Goal: Information Seeking & Learning: Learn about a topic

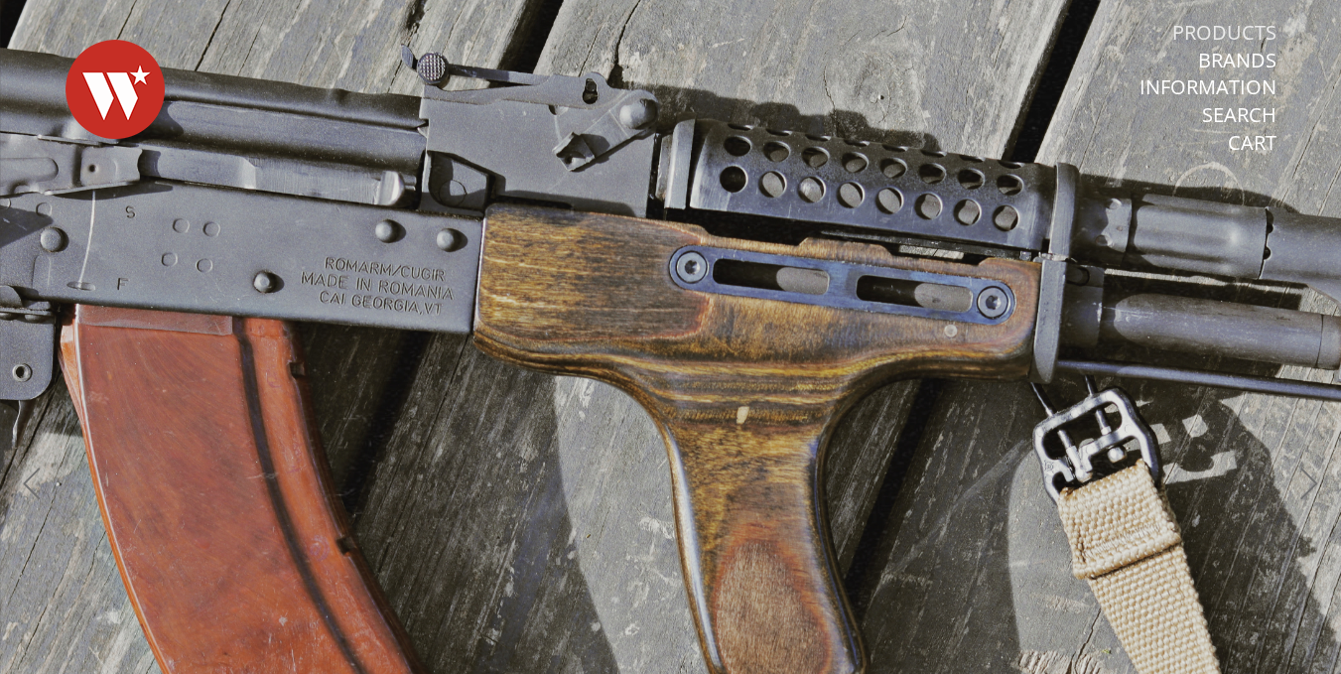
click at [1256, 31] on link "Products" at bounding box center [1225, 33] width 104 height 26
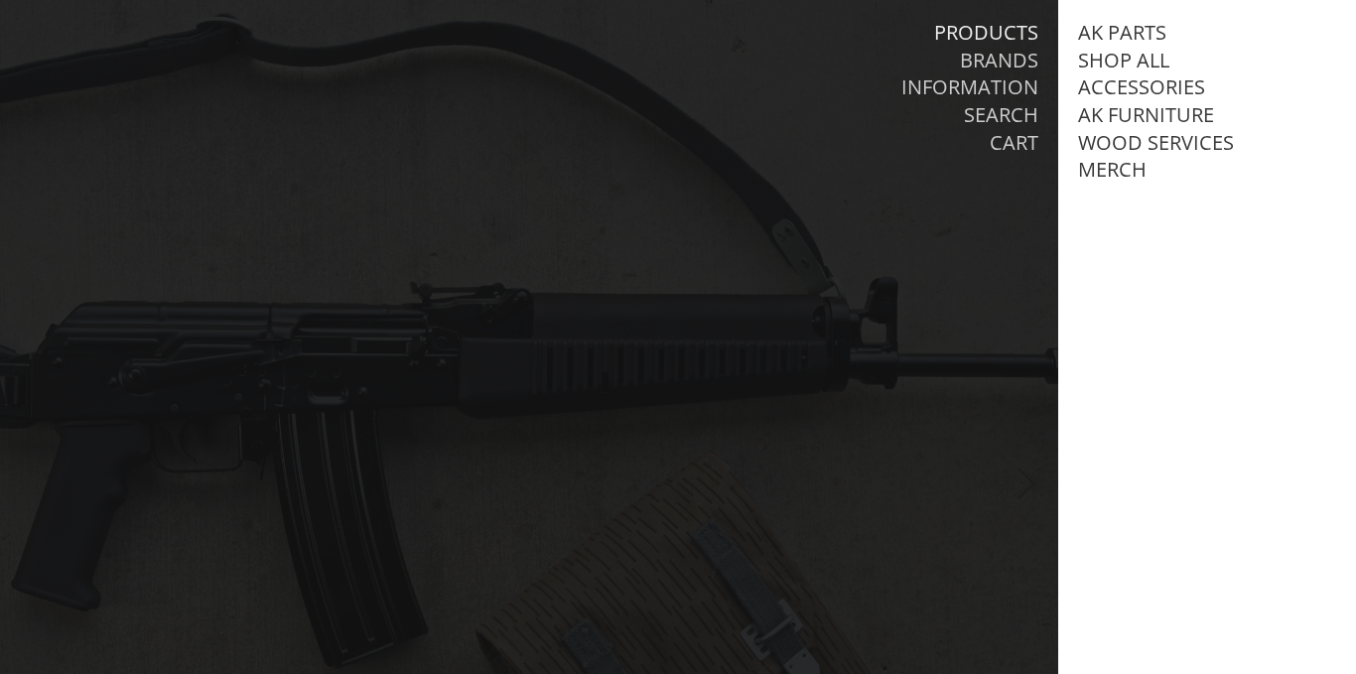
click at [932, 441] on div at bounding box center [678, 337] width 1356 height 674
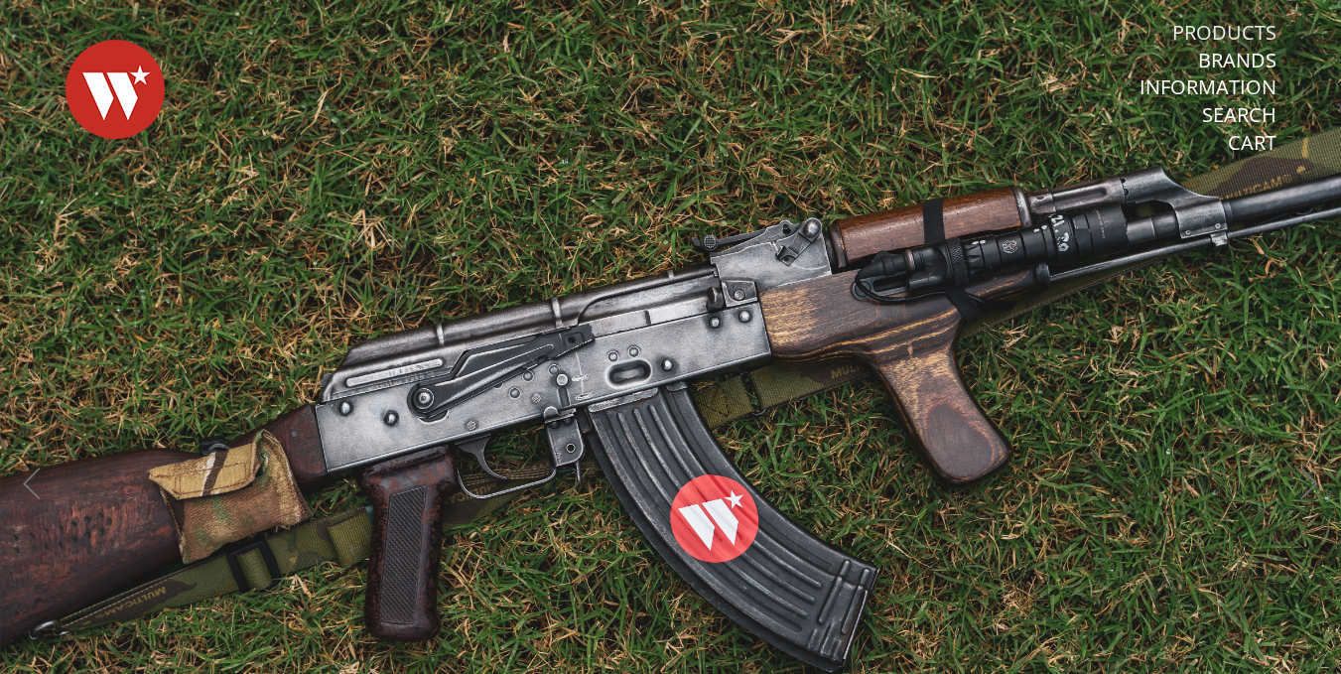
click at [1231, 23] on link "Products" at bounding box center [1225, 33] width 104 height 26
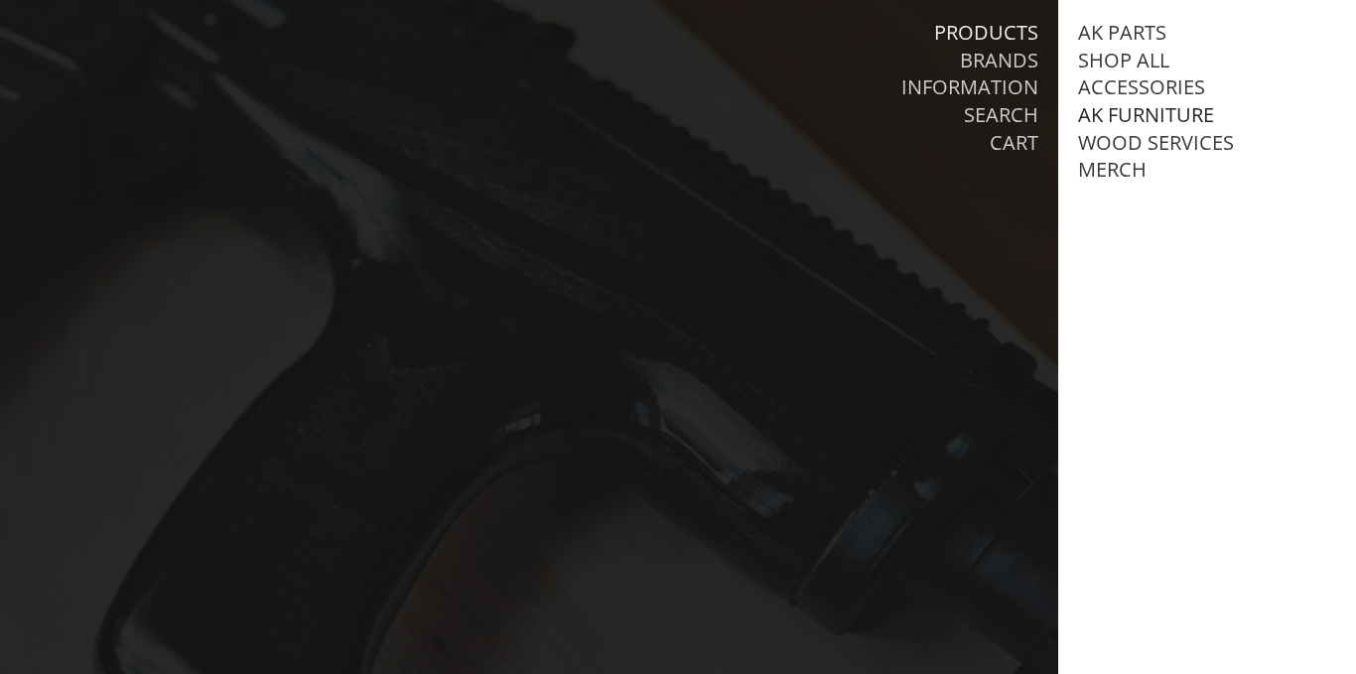
click at [1143, 117] on link "AK Furniture" at bounding box center [1146, 115] width 136 height 26
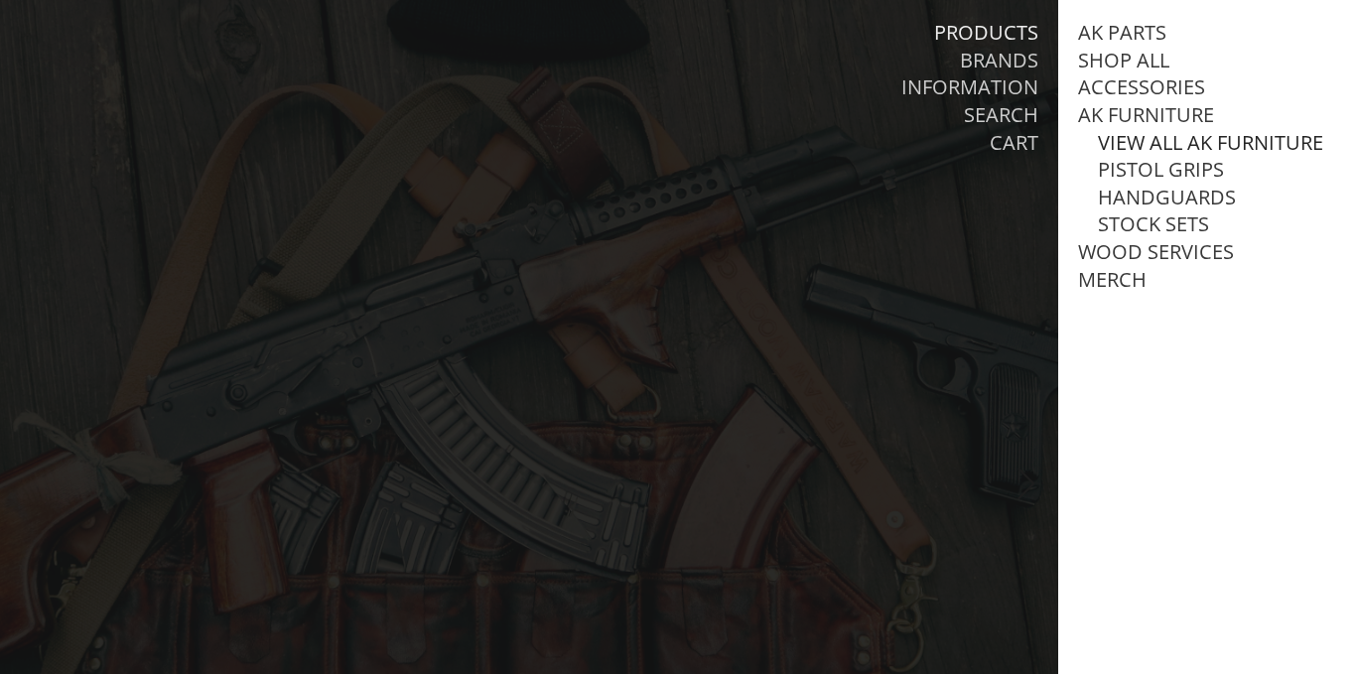
click at [1160, 141] on link "View all AK Furniture" at bounding box center [1210, 143] width 225 height 26
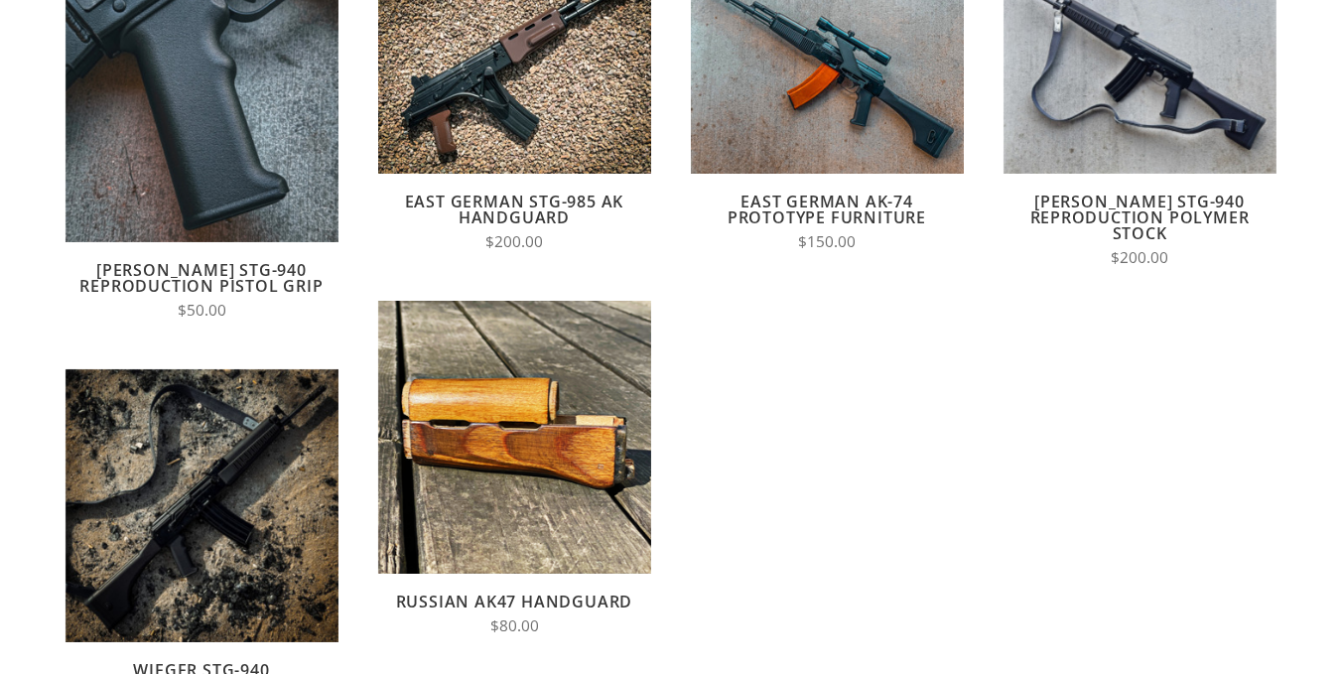
scroll to position [99, 0]
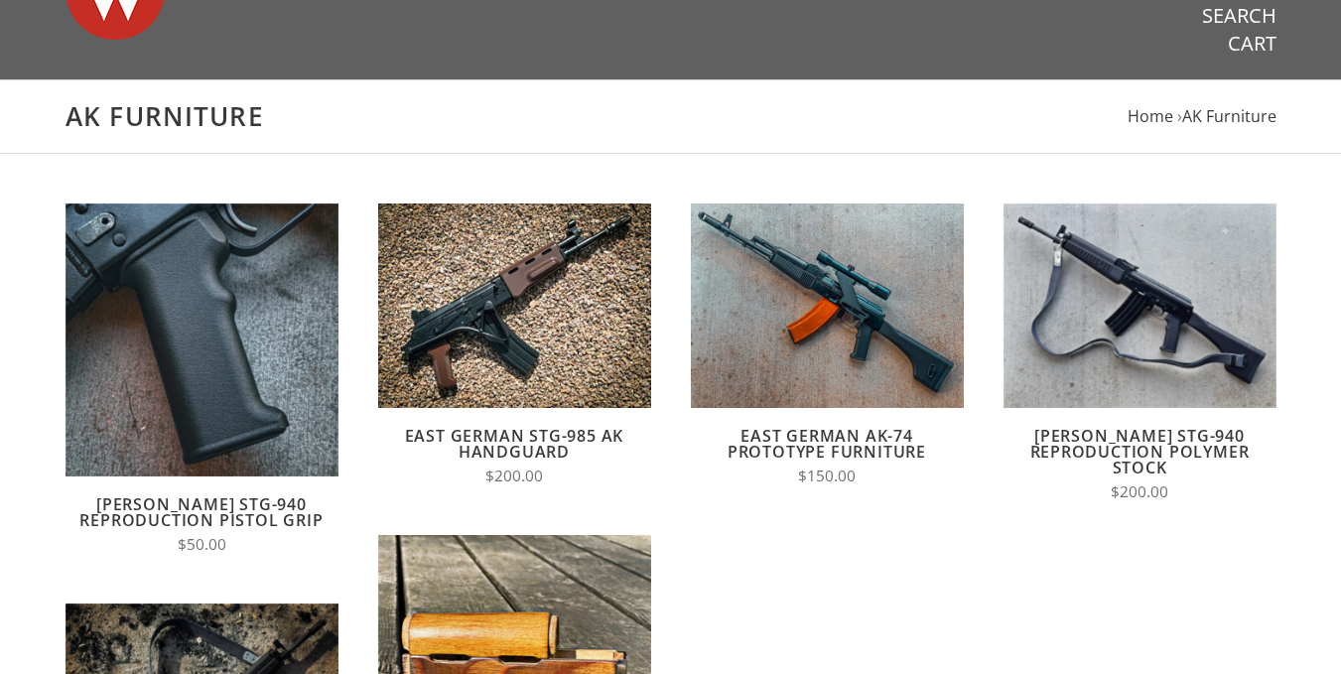
drag, startPoint x: 850, startPoint y: 548, endPoint x: 829, endPoint y: 552, distance: 21.2
click at [829, 552] on form "Quick View Add to Cart Compare Wieger STG-940 Reproduction Pistol Grip $50.00 Q…" at bounding box center [671, 654] width 1251 height 901
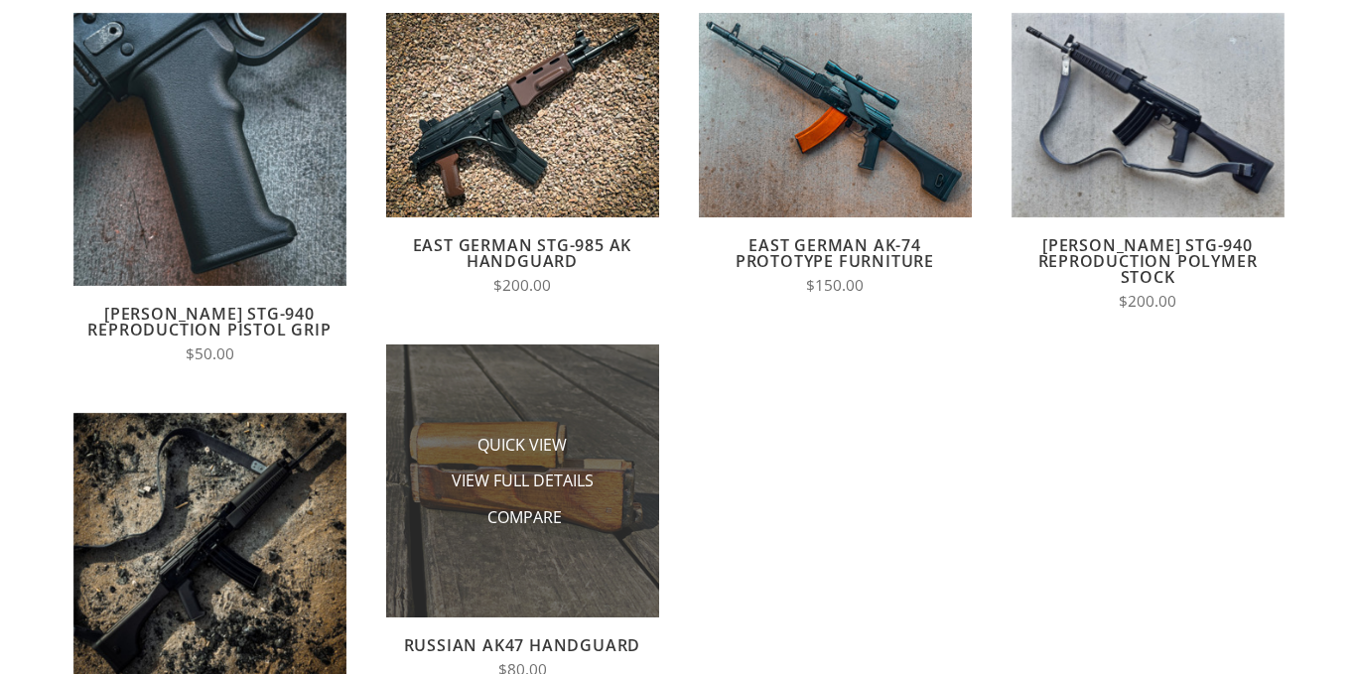
scroll to position [298, 0]
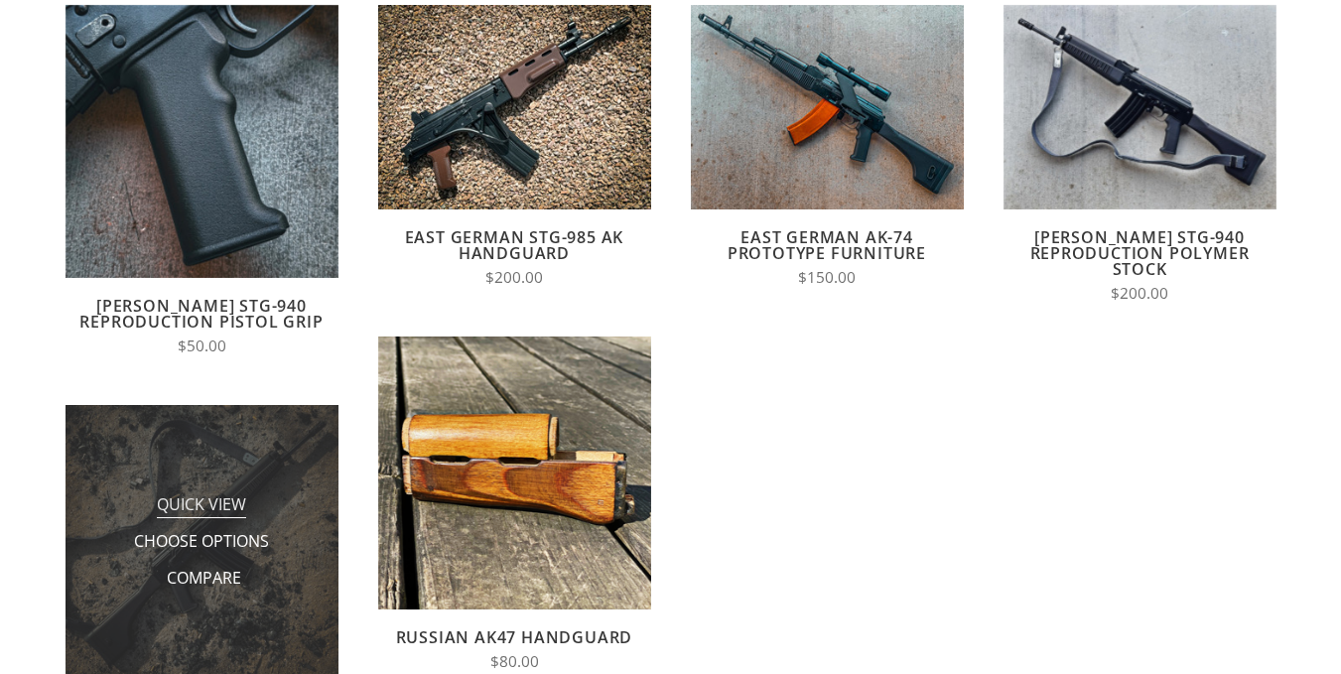
click at [190, 515] on span "Quick View" at bounding box center [201, 506] width 89 height 25
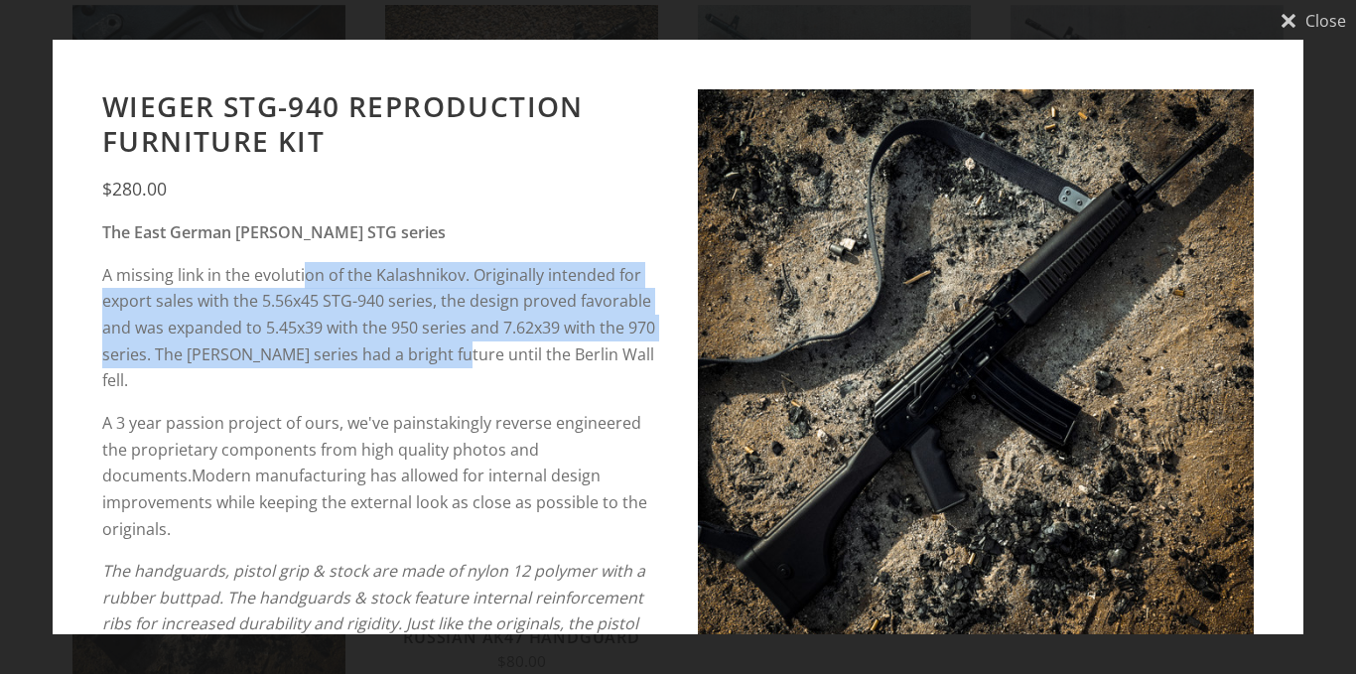
drag, startPoint x: 308, startPoint y: 267, endPoint x: 481, endPoint y: 354, distance: 193.6
click at [481, 354] on p "A missing link in the evolution of the Kalashnikov. Originally intended for exp…" at bounding box center [380, 328] width 556 height 132
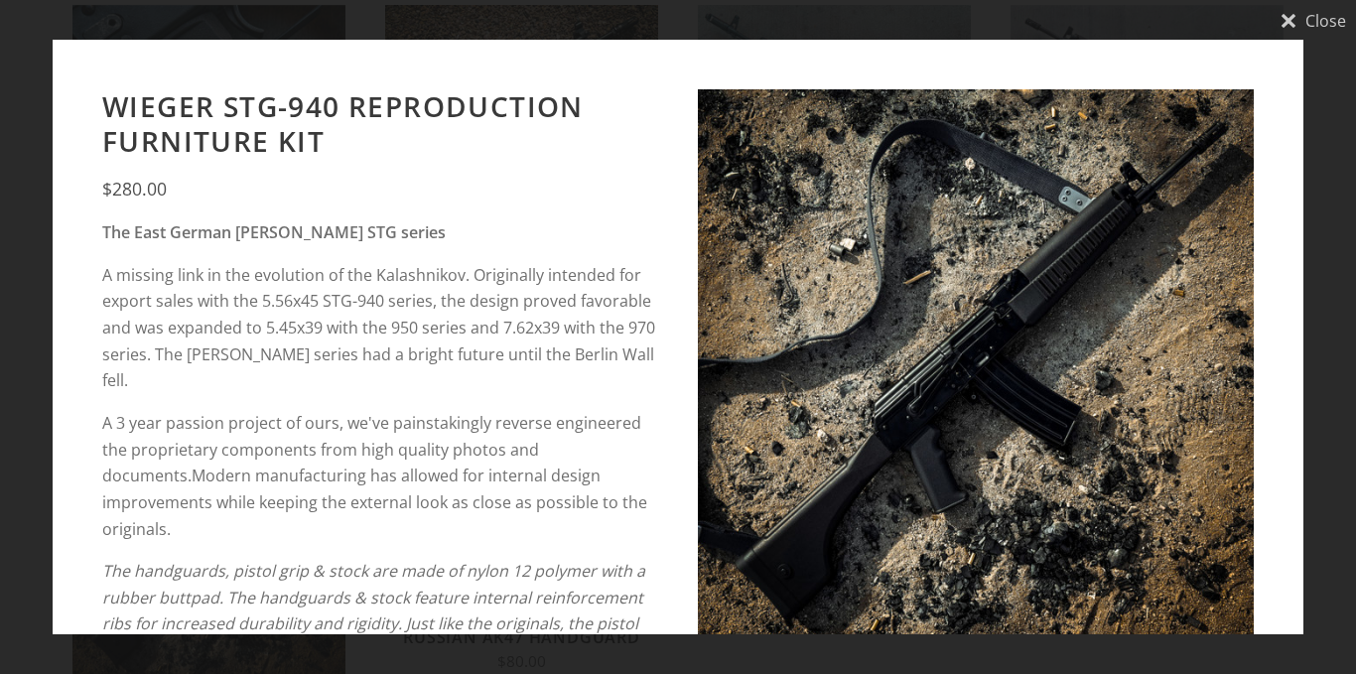
click at [386, 417] on p "A 3 year passion project of ours, we've painstakingly reverse engineered the pr…" at bounding box center [380, 476] width 556 height 132
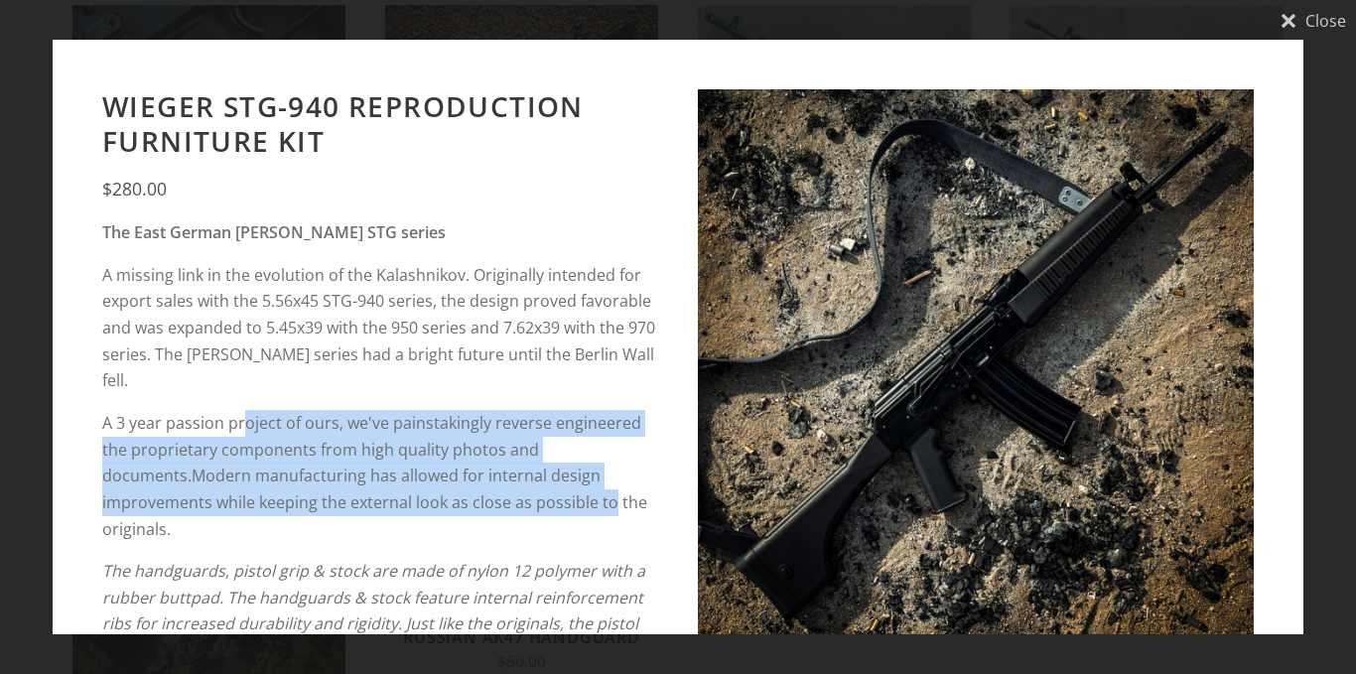
drag, startPoint x: 276, startPoint y: 411, endPoint x: 496, endPoint y: 474, distance: 229.1
click at [496, 474] on p "A 3 year passion project of ours, we've painstakingly reverse engineered the pr…" at bounding box center [380, 476] width 556 height 132
click at [497, 474] on span "Modern manufacturing has allowed for internal design improvements while keeping…" at bounding box center [374, 502] width 545 height 74
drag, startPoint x: 497, startPoint y: 474, endPoint x: 248, endPoint y: 403, distance: 259.0
click at [248, 410] on p "A 3 year passion project of ours, we've painstakingly reverse engineered the pr…" at bounding box center [380, 476] width 556 height 132
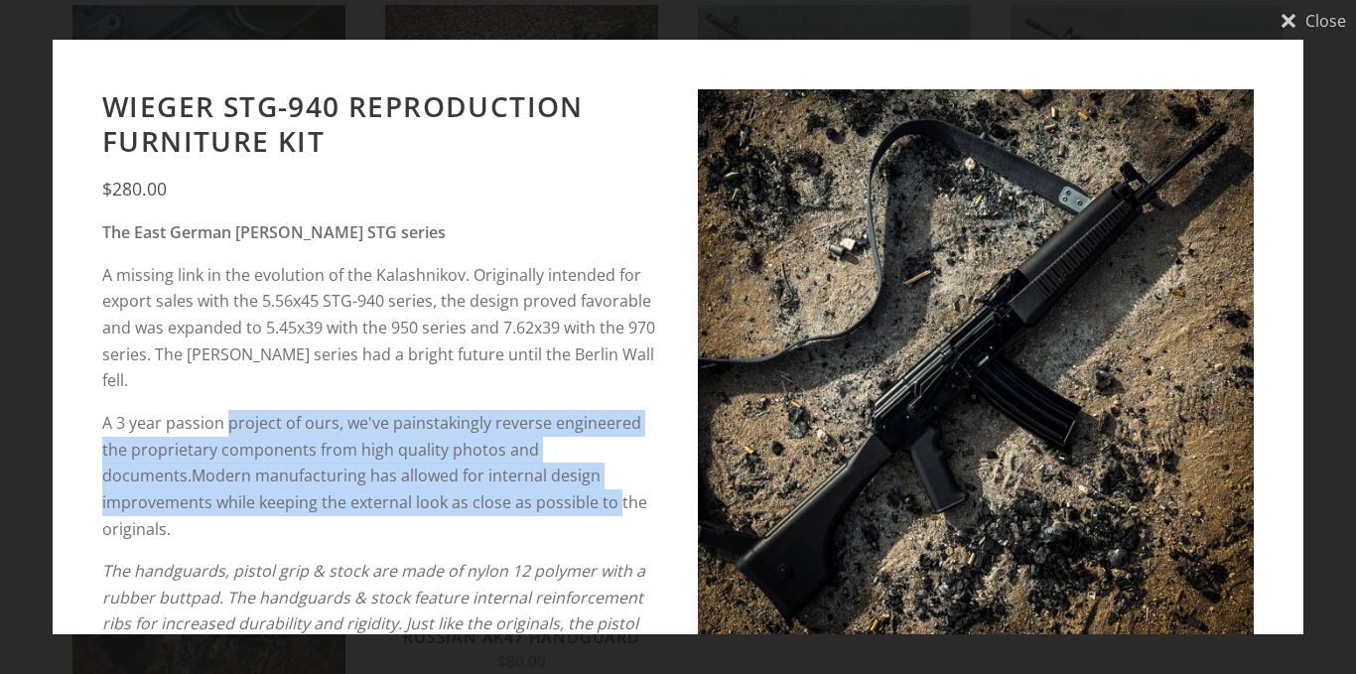
click at [248, 410] on p "A 3 year passion project of ours, we've painstakingly reverse engineered the pr…" at bounding box center [380, 476] width 556 height 132
drag, startPoint x: 245, startPoint y: 401, endPoint x: 540, endPoint y: 477, distance: 304.4
click at [540, 477] on p "A 3 year passion project of ours, we've painstakingly reverse engineered the pr…" at bounding box center [380, 476] width 556 height 132
click at [540, 477] on span "Modern manufacturing has allowed for internal design improvements while keeping…" at bounding box center [374, 502] width 545 height 74
drag, startPoint x: 512, startPoint y: 474, endPoint x: 204, endPoint y: 402, distance: 316.9
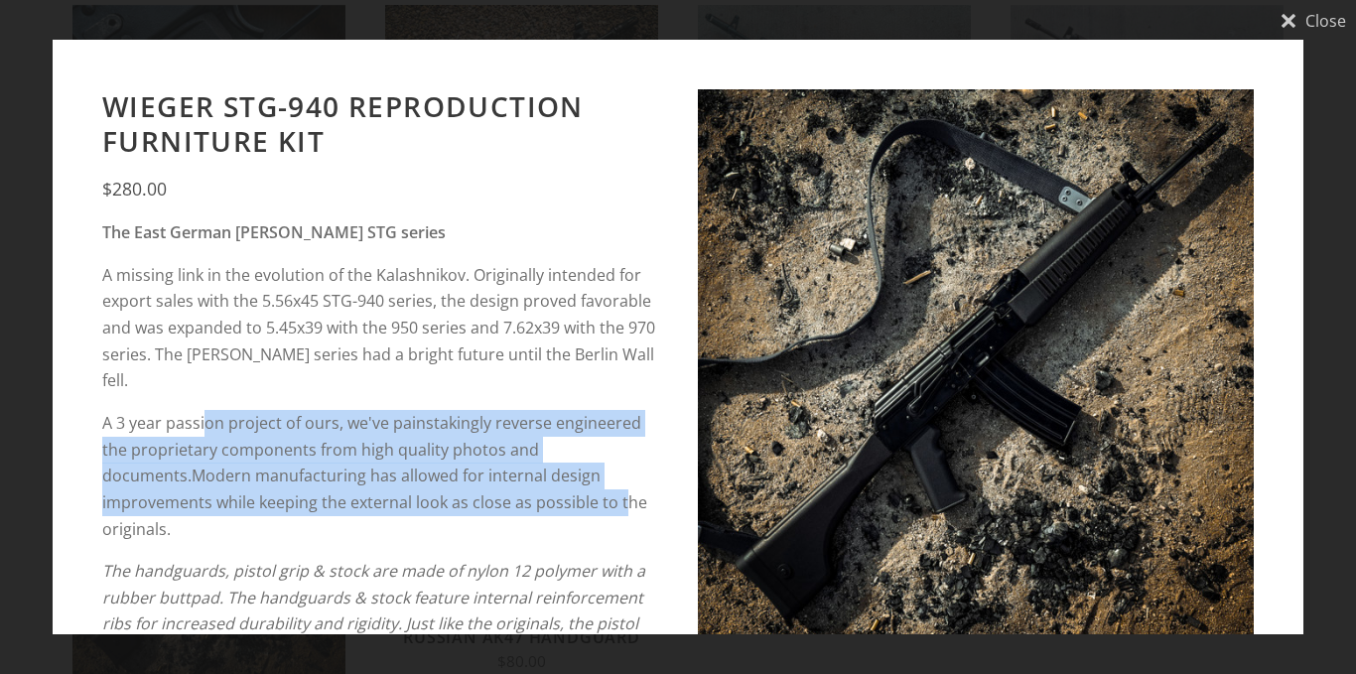
click at [204, 410] on p "A 3 year passion project of ours, we've painstakingly reverse engineered the pr…" at bounding box center [380, 476] width 556 height 132
drag, startPoint x: 204, startPoint y: 402, endPoint x: 498, endPoint y: 483, distance: 305.7
click at [498, 483] on p "A 3 year passion project of ours, we've painstakingly reverse engineered the pr…" at bounding box center [380, 476] width 556 height 132
click at [498, 483] on span "Modern manufacturing has allowed for internal design improvements while keeping…" at bounding box center [374, 502] width 545 height 74
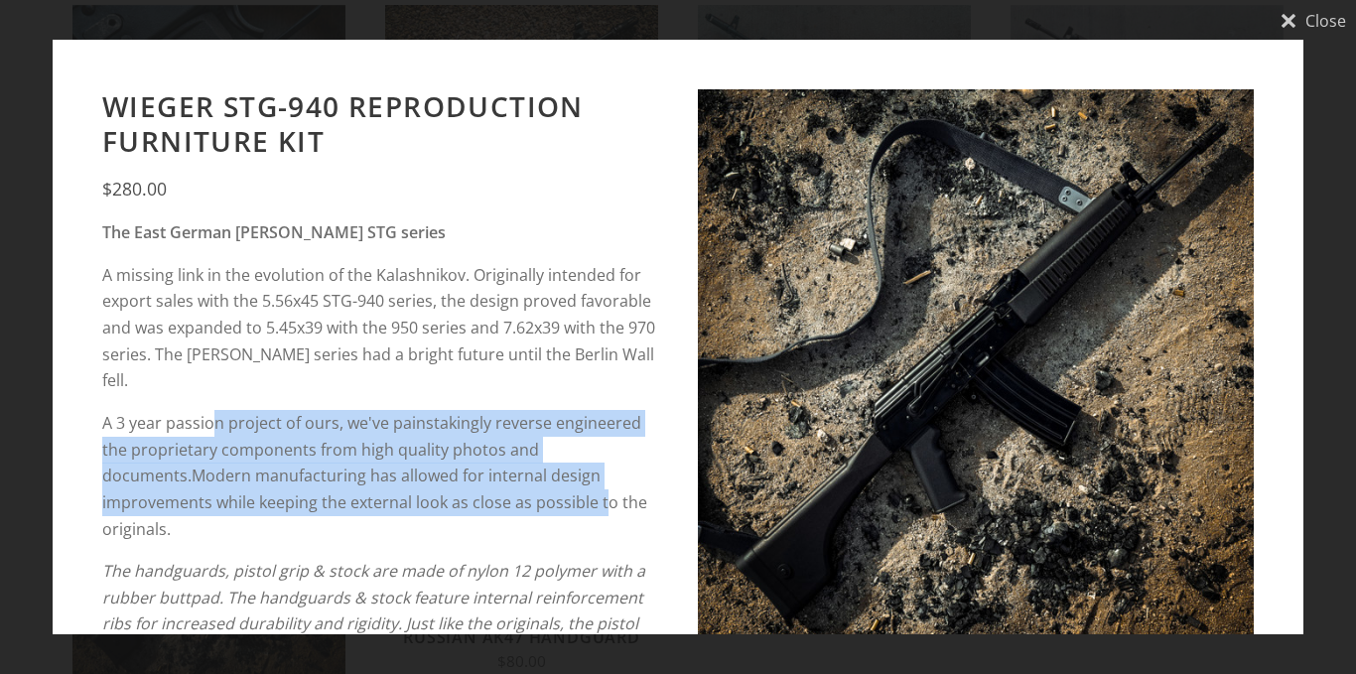
drag, startPoint x: 488, startPoint y: 482, endPoint x: 220, endPoint y: 399, distance: 280.5
click at [220, 410] on p "A 3 year passion project of ours, we've painstakingly reverse engineered the pr…" at bounding box center [380, 476] width 556 height 132
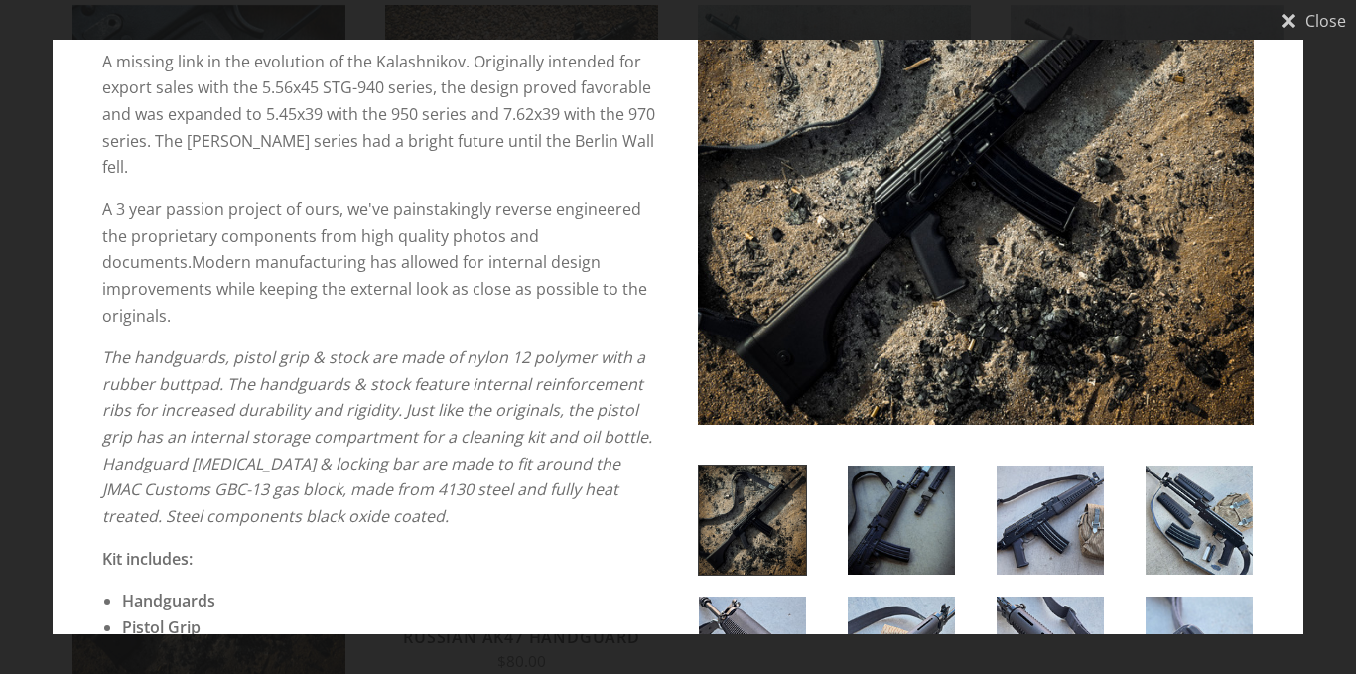
scroll to position [199, 0]
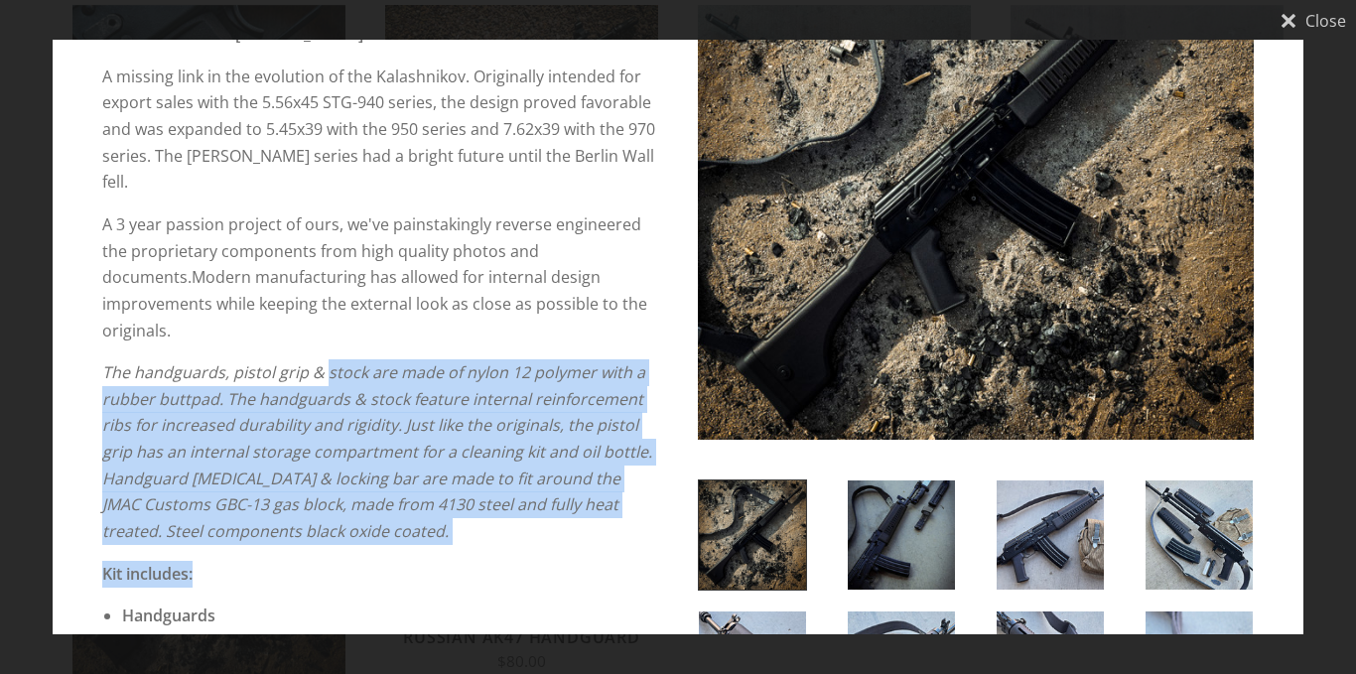
drag, startPoint x: 324, startPoint y: 318, endPoint x: 424, endPoint y: 495, distance: 204.1
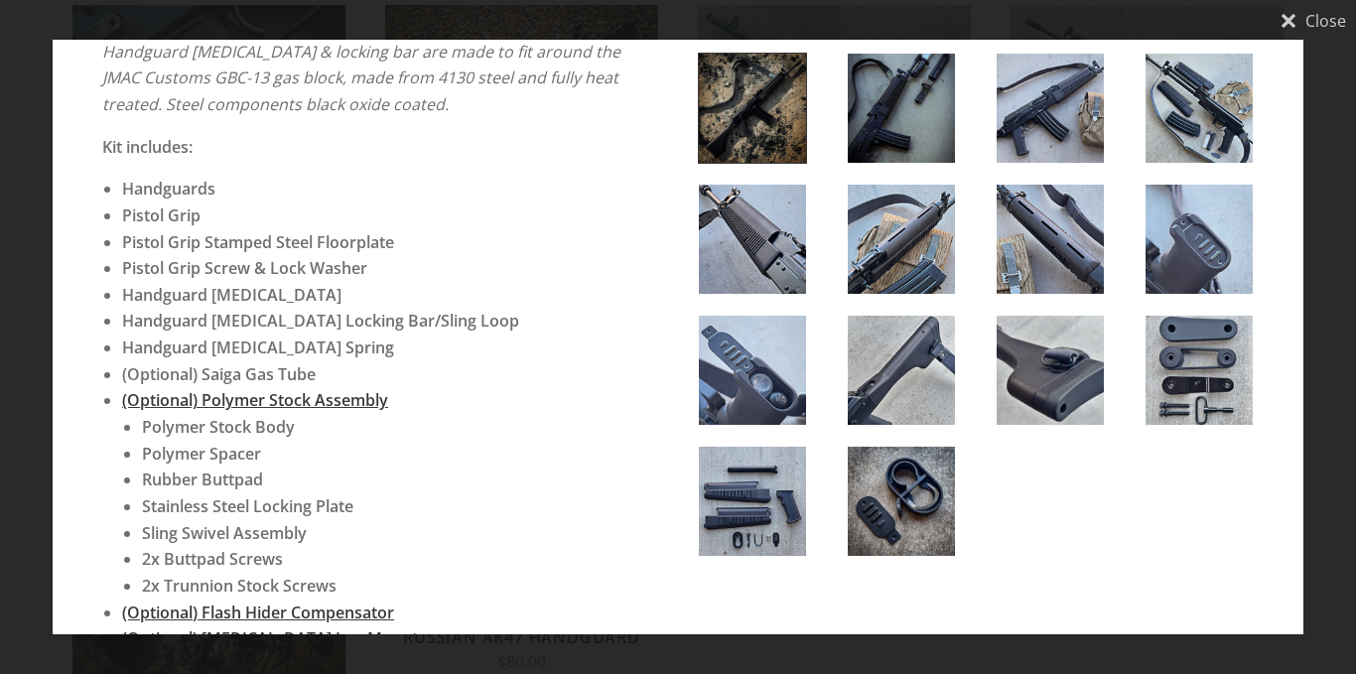
scroll to position [596, 0]
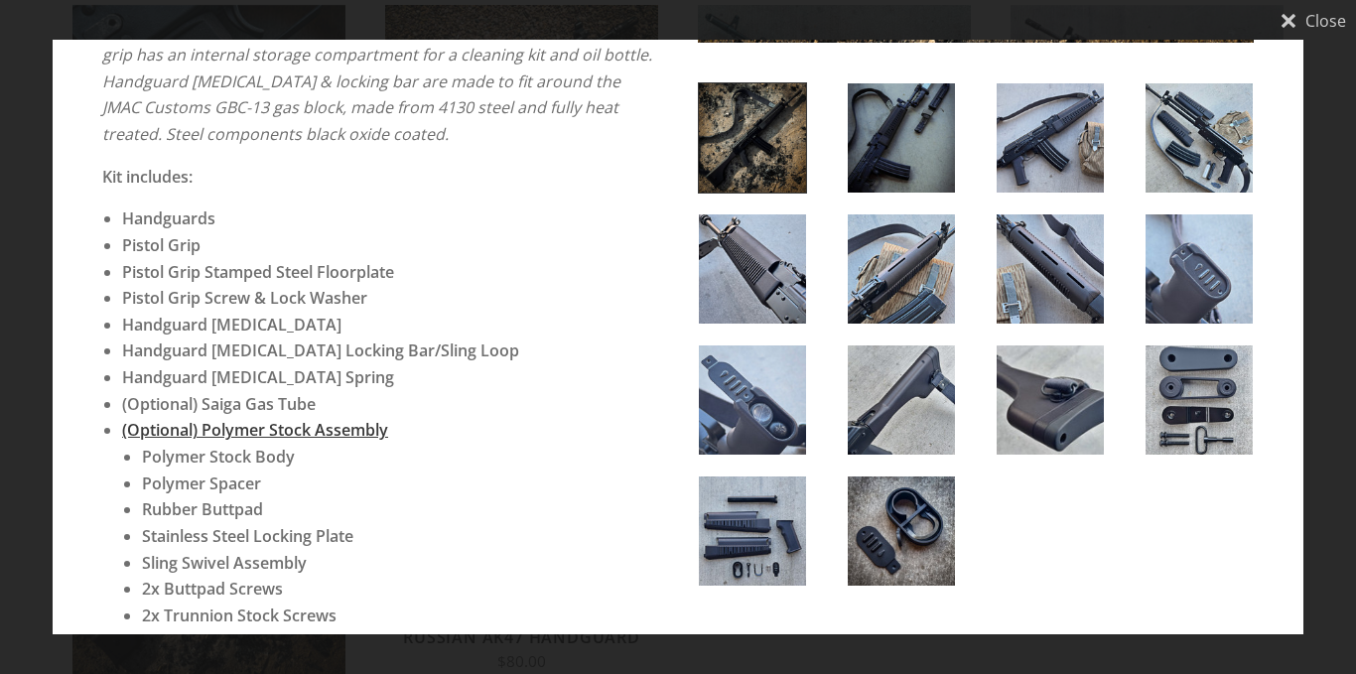
click at [1174, 134] on img at bounding box center [1199, 137] width 107 height 109
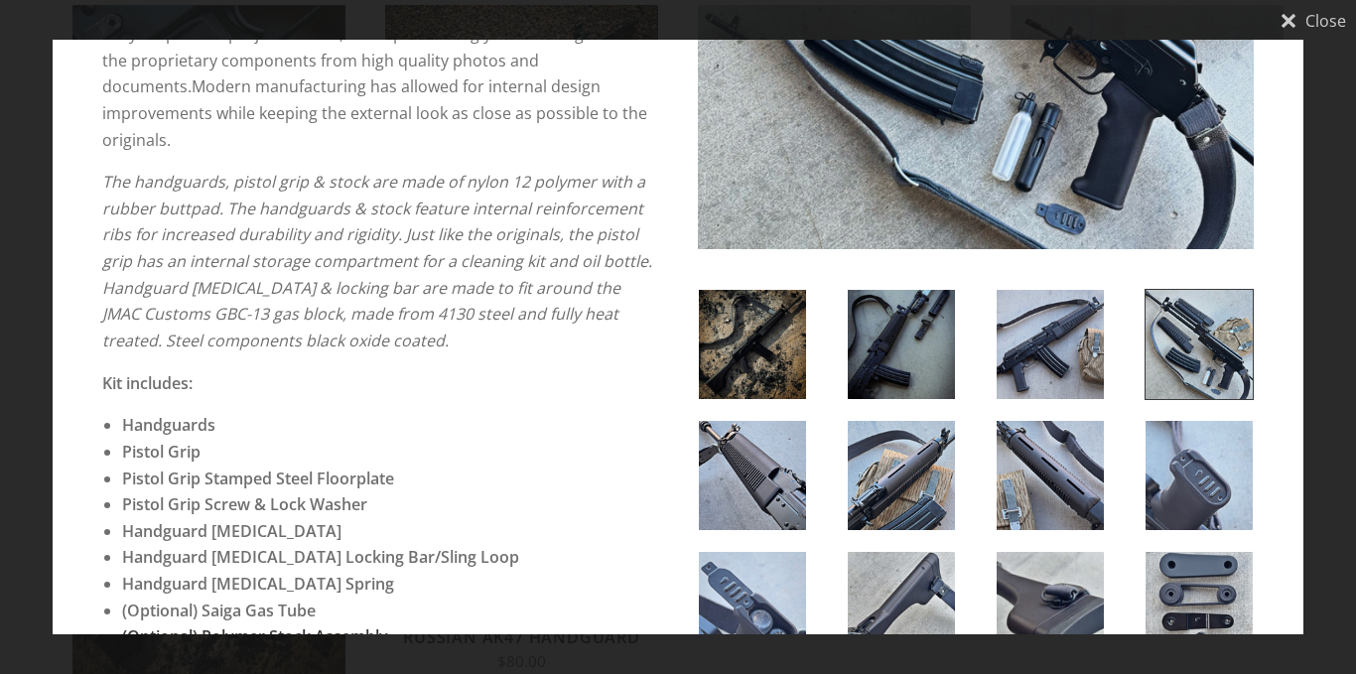
scroll to position [397, 0]
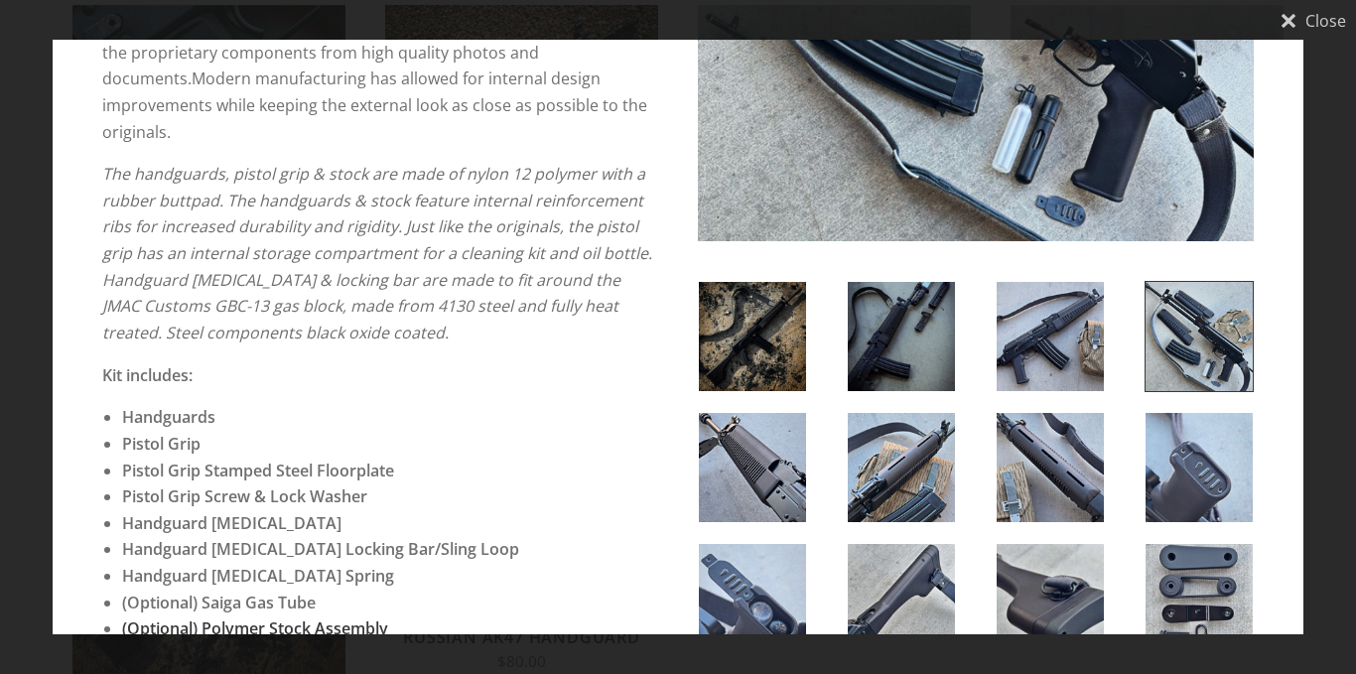
click at [738, 457] on img at bounding box center [752, 467] width 107 height 109
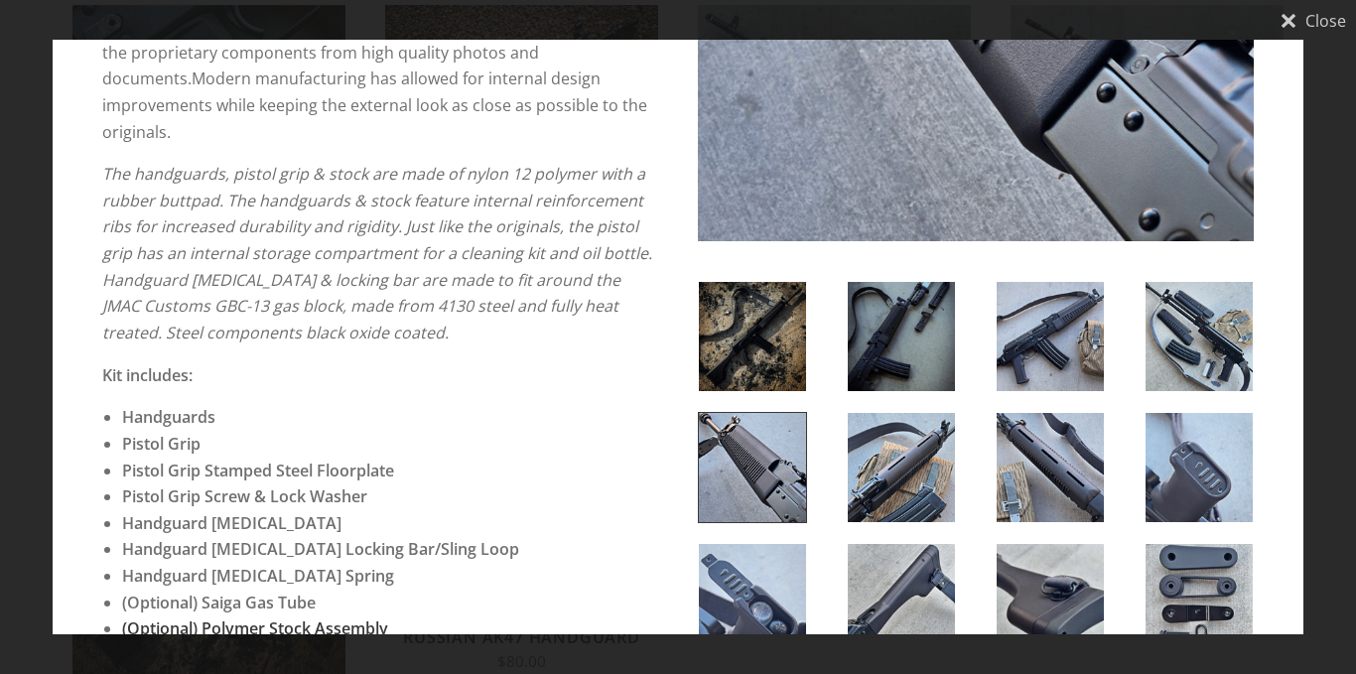
click at [1055, 465] on img at bounding box center [1050, 467] width 107 height 109
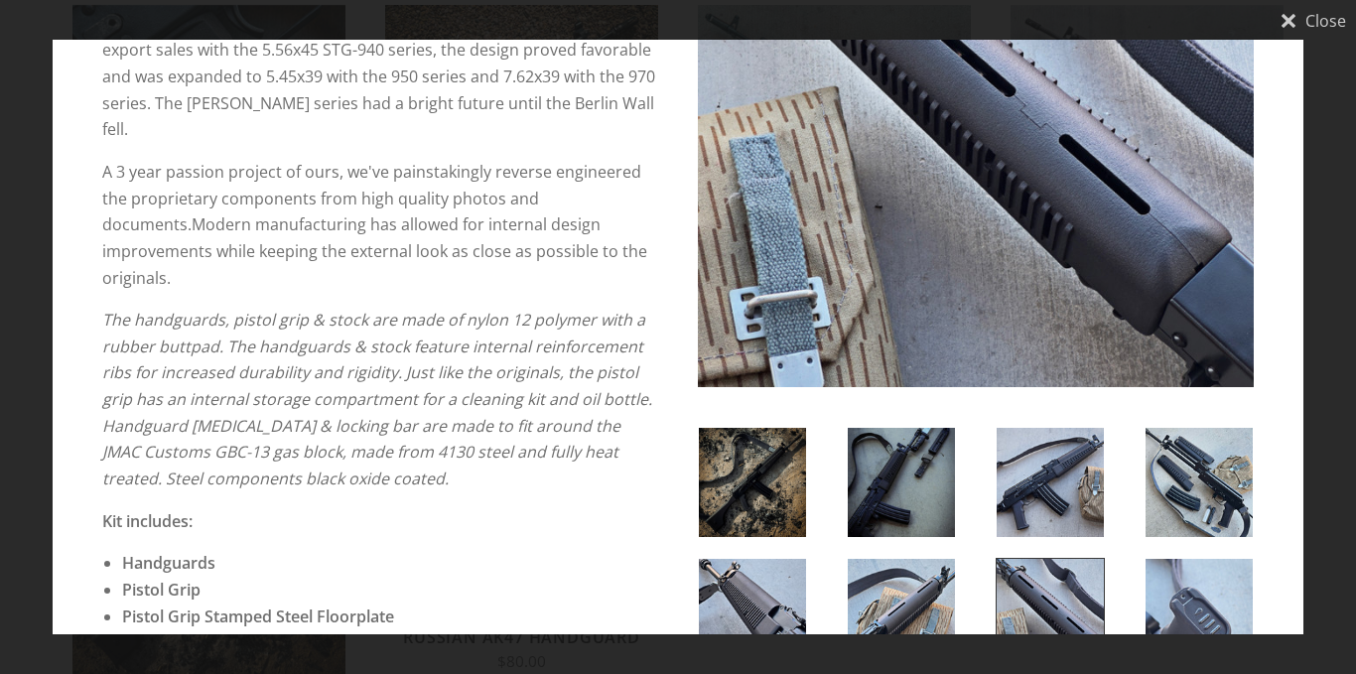
scroll to position [596, 0]
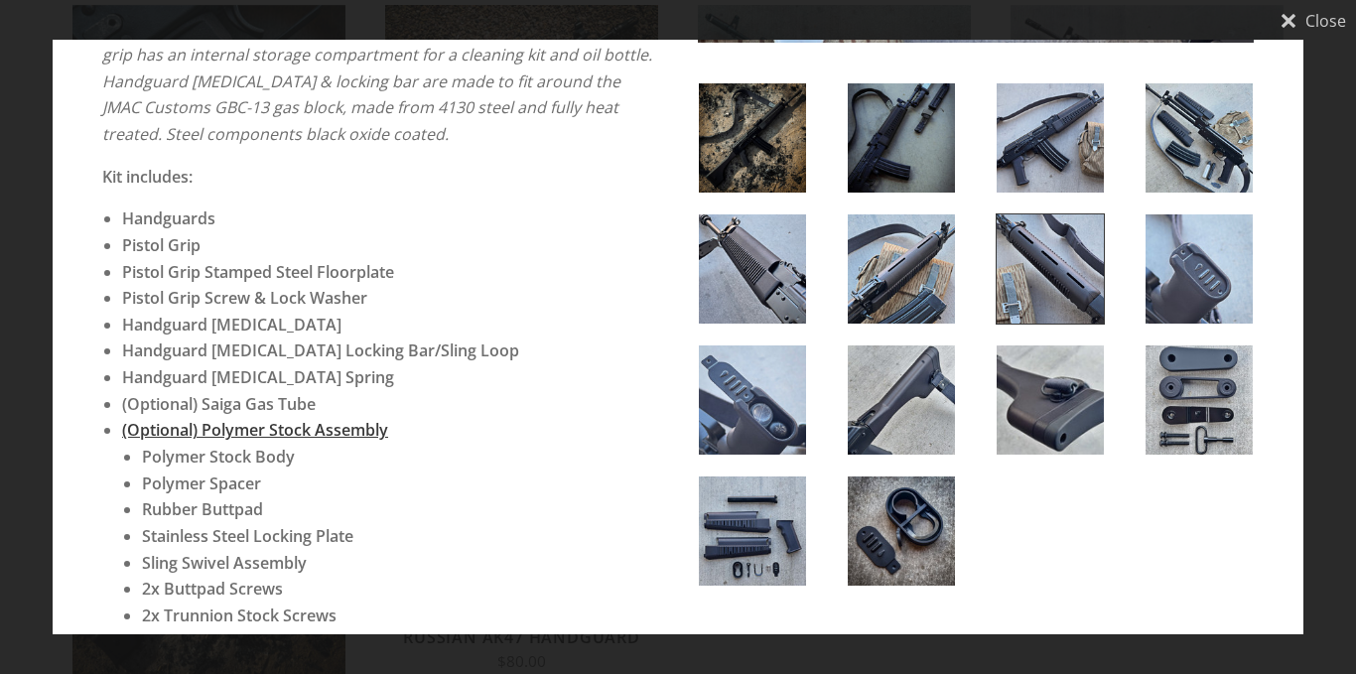
click at [735, 404] on img at bounding box center [752, 400] width 107 height 109
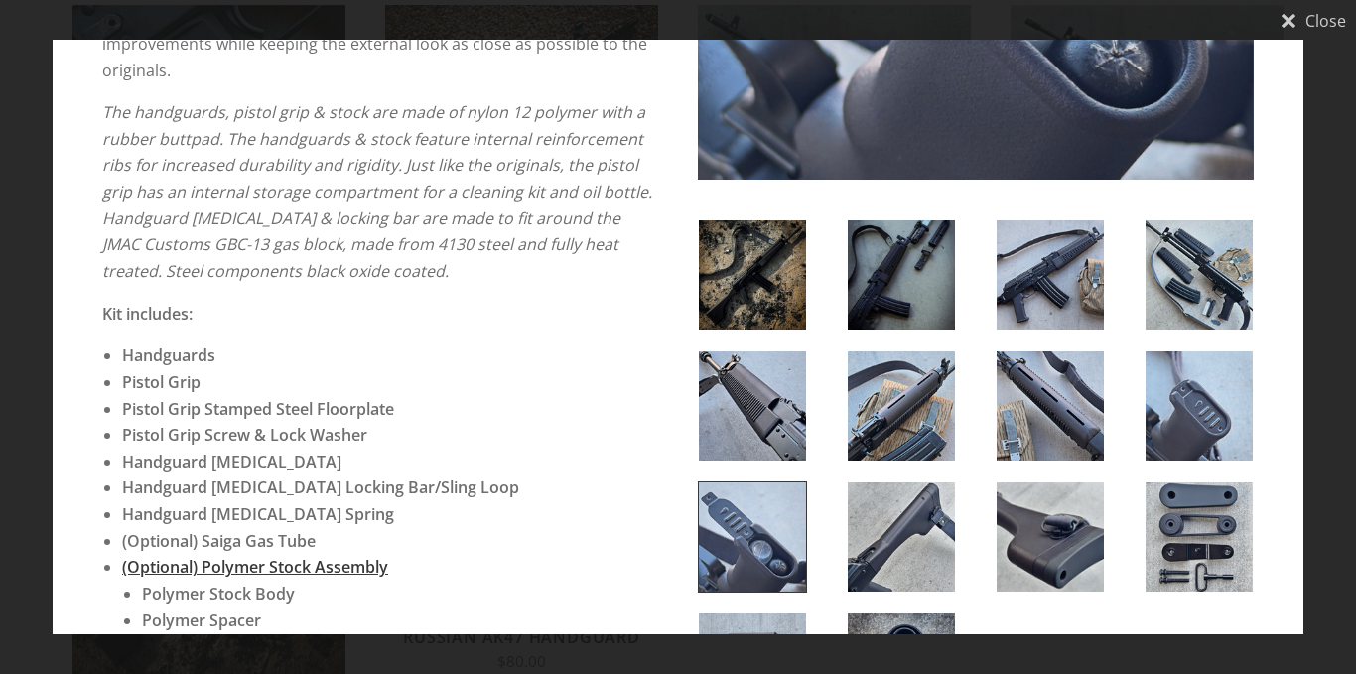
scroll to position [894, 0]
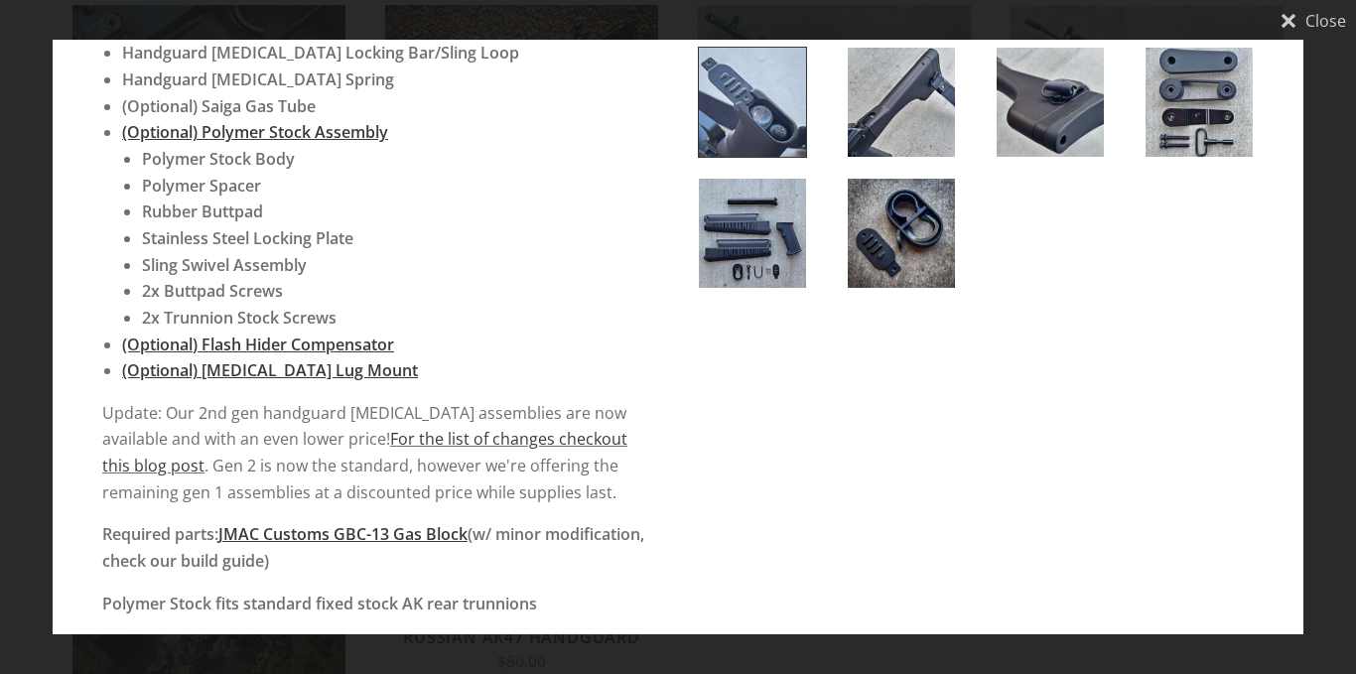
click at [724, 235] on img at bounding box center [752, 233] width 107 height 109
click at [372, 523] on span "JMAC Customs GBC-13 Gas Block" at bounding box center [342, 534] width 249 height 22
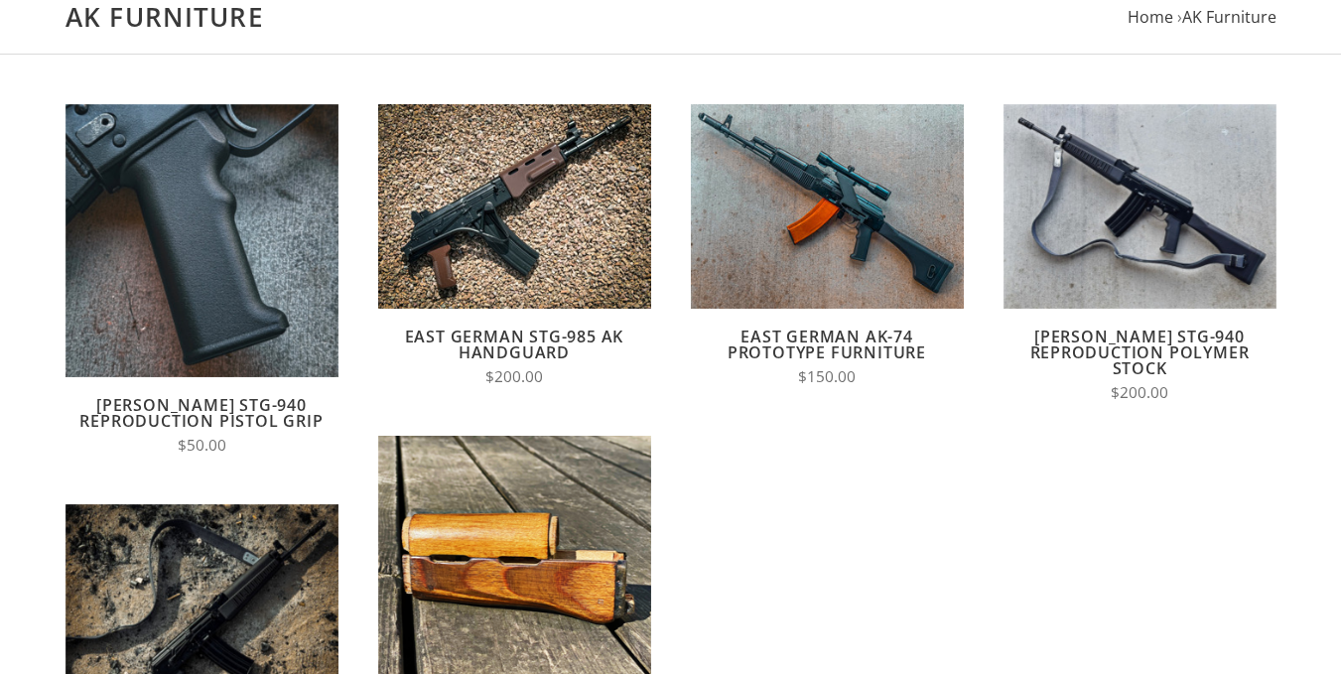
scroll to position [596, 0]
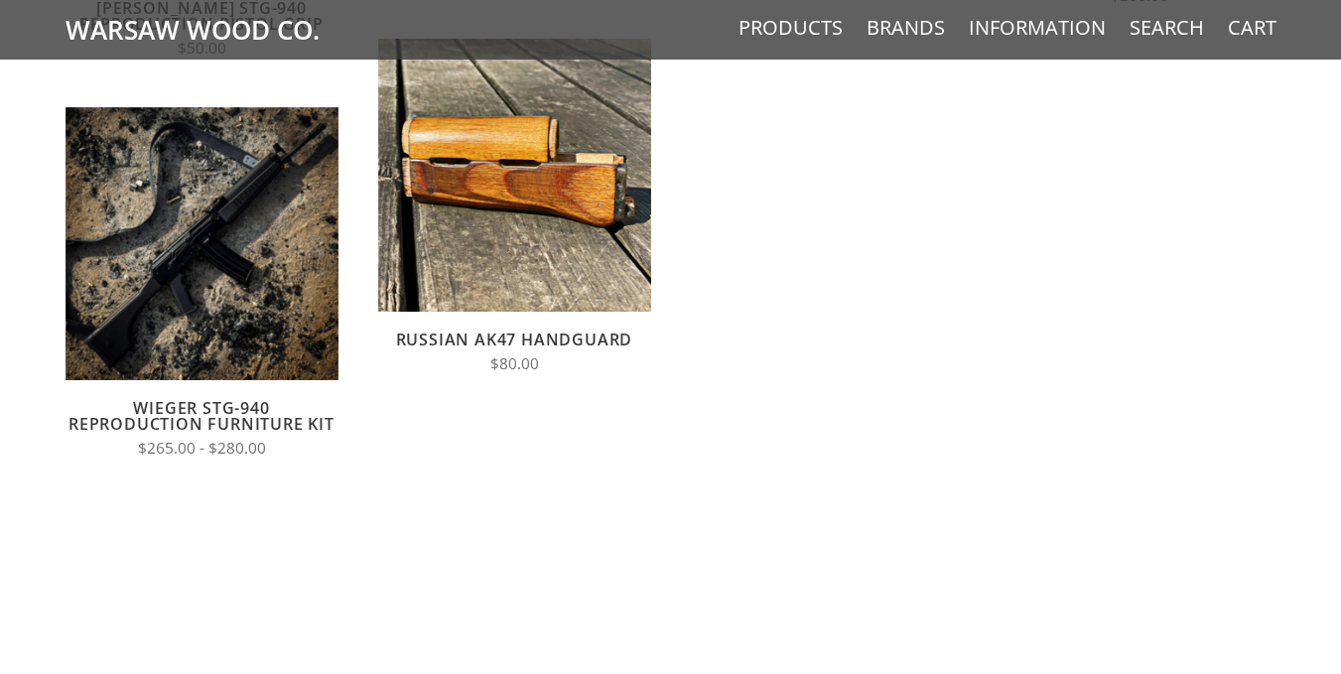
click at [337, 409] on h3 "Wieger STG-940 Reproduction Furniture Kit" at bounding box center [202, 416] width 273 height 32
click at [243, 418] on link "Wieger STG-940 Reproduction Furniture Kit" at bounding box center [202, 416] width 266 height 38
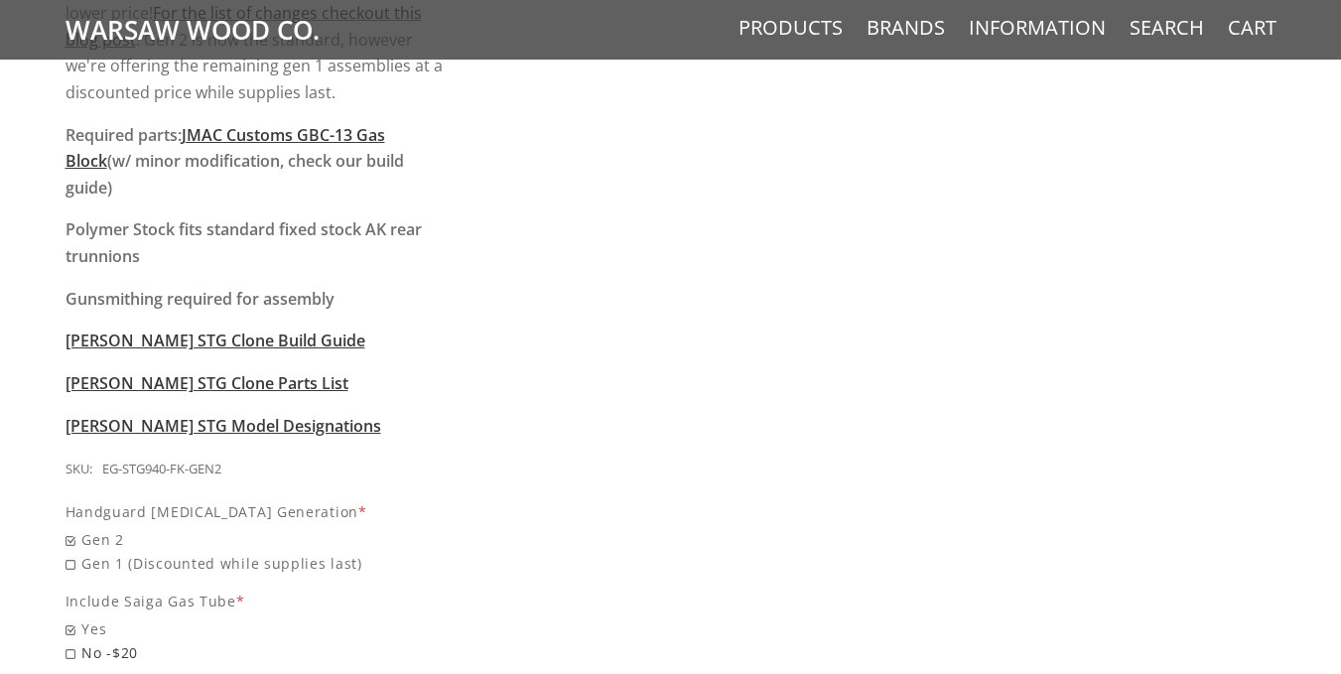
scroll to position [1688, 0]
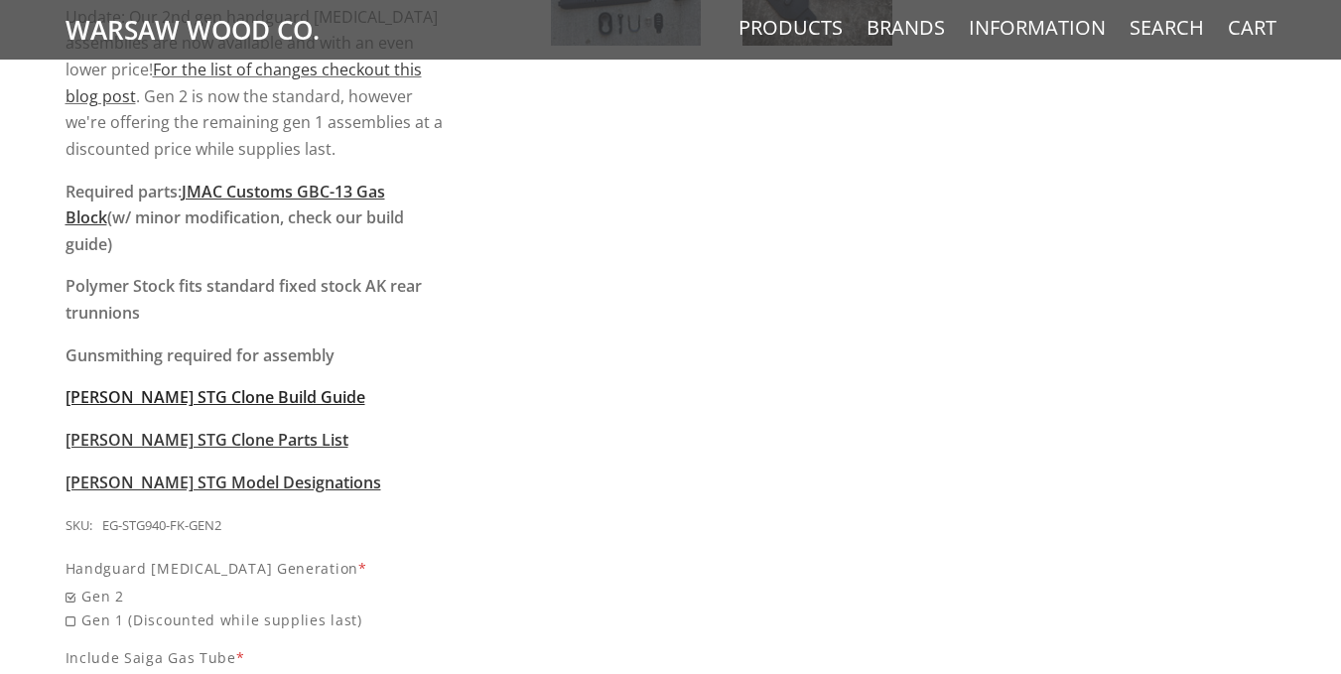
click at [267, 386] on span "[PERSON_NAME] STG Clone Build Guide" at bounding box center [216, 397] width 300 height 22
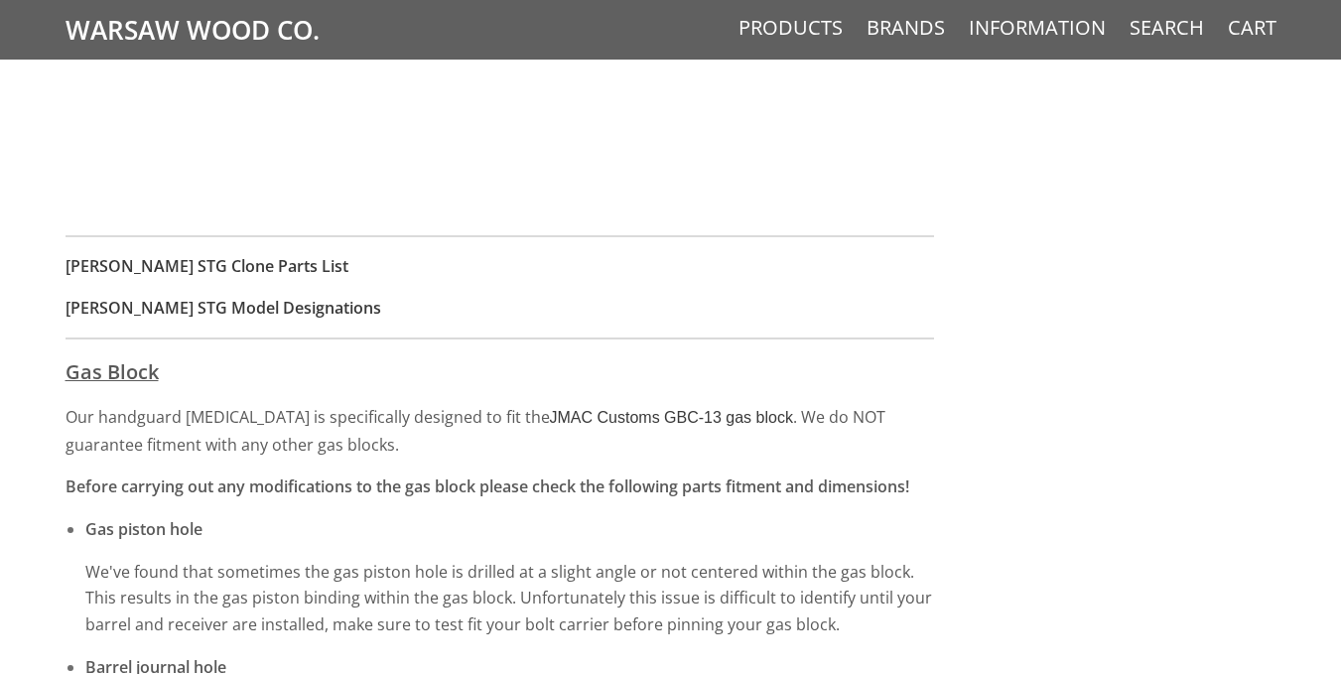
scroll to position [1886, 0]
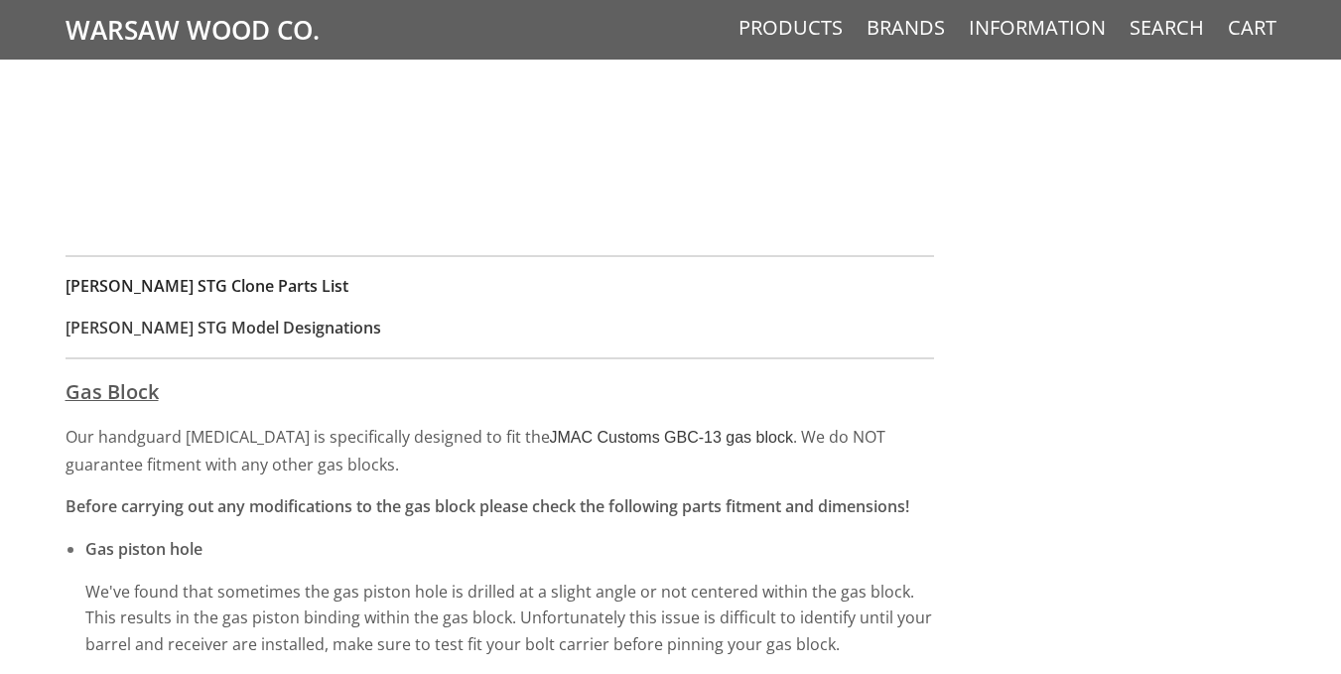
click at [218, 279] on strong "Wieger STG Clone Parts List" at bounding box center [207, 286] width 283 height 22
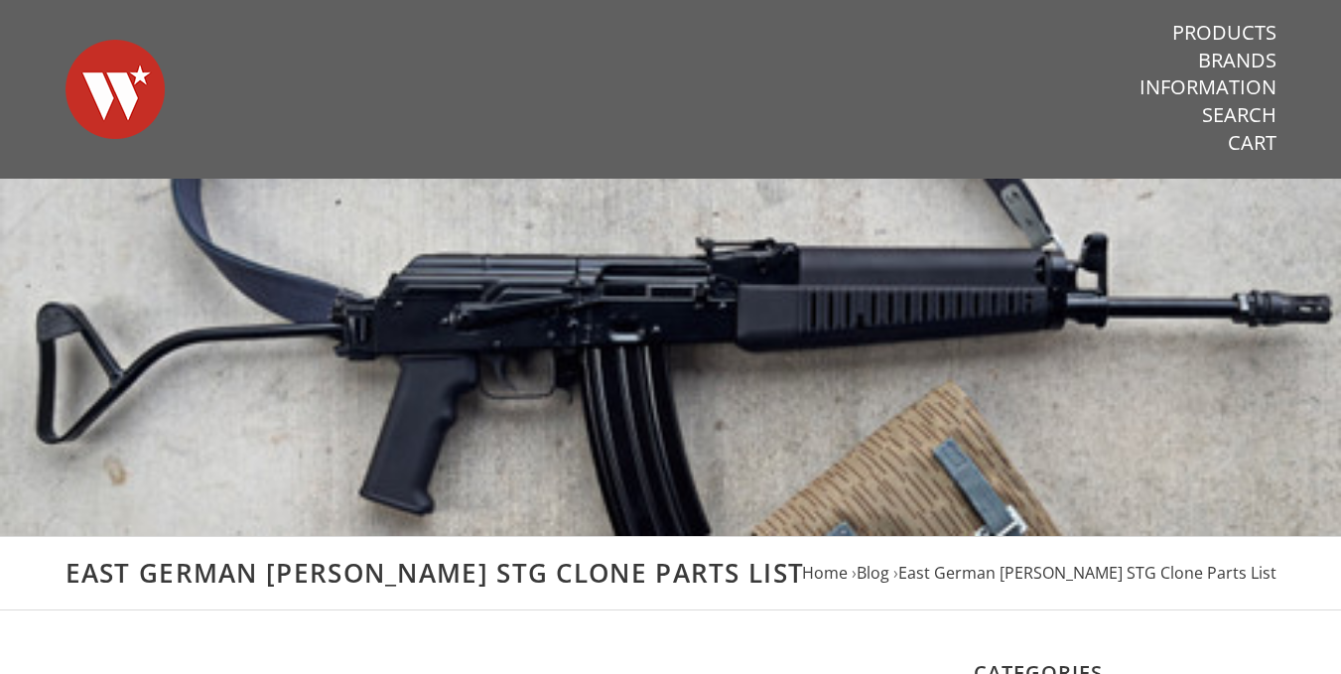
click at [217, 280] on figure at bounding box center [670, 357] width 1341 height 357
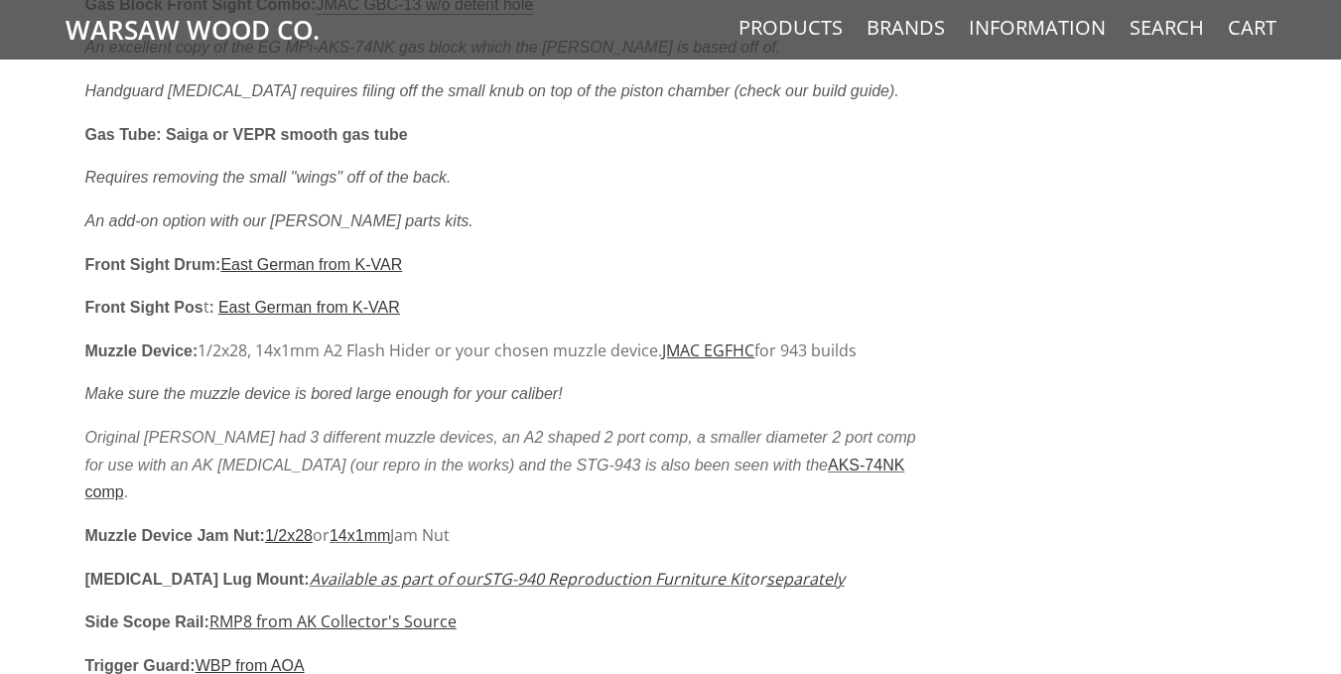
scroll to position [2184, 0]
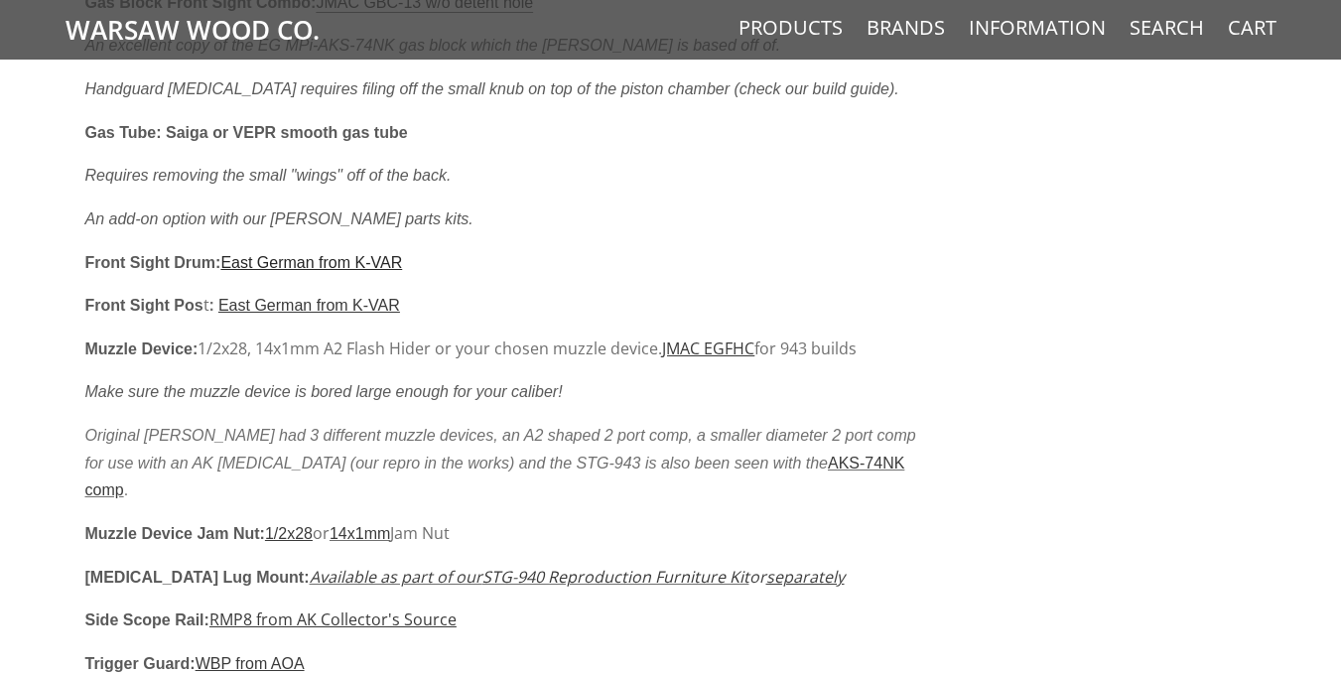
click at [310, 265] on u "East German from K-VAR" at bounding box center [311, 262] width 182 height 17
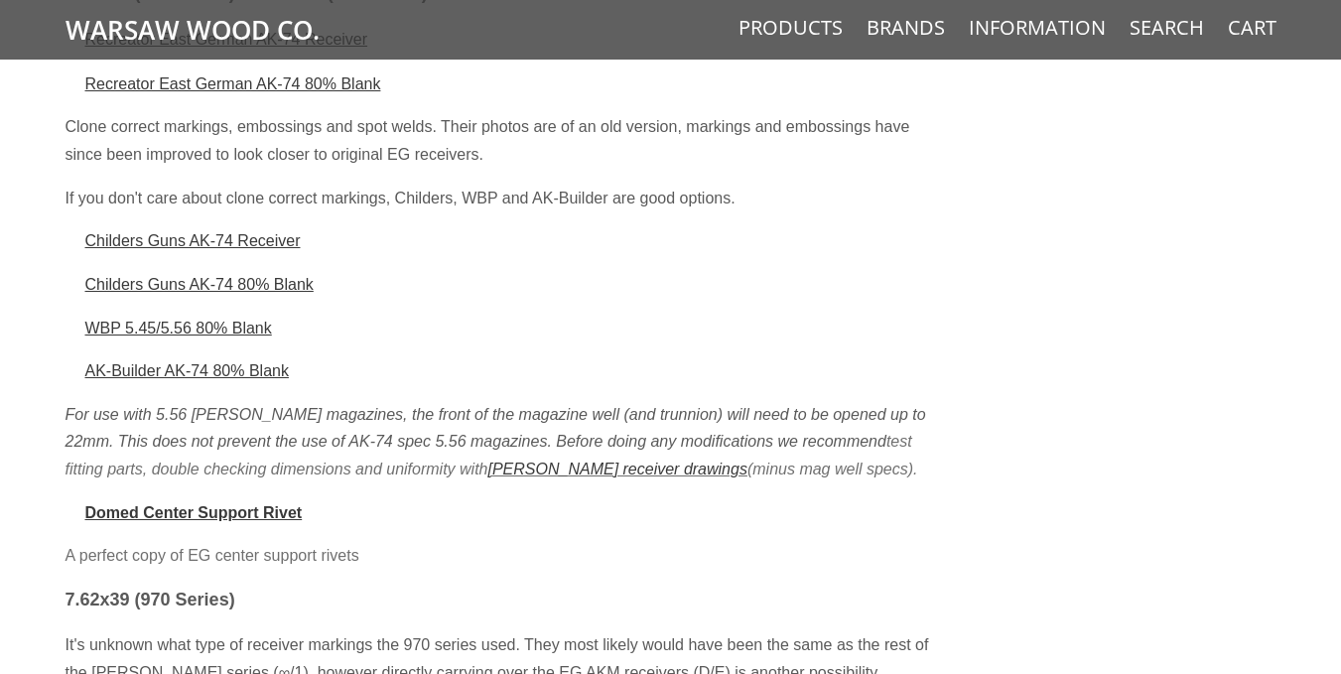
scroll to position [4964, 0]
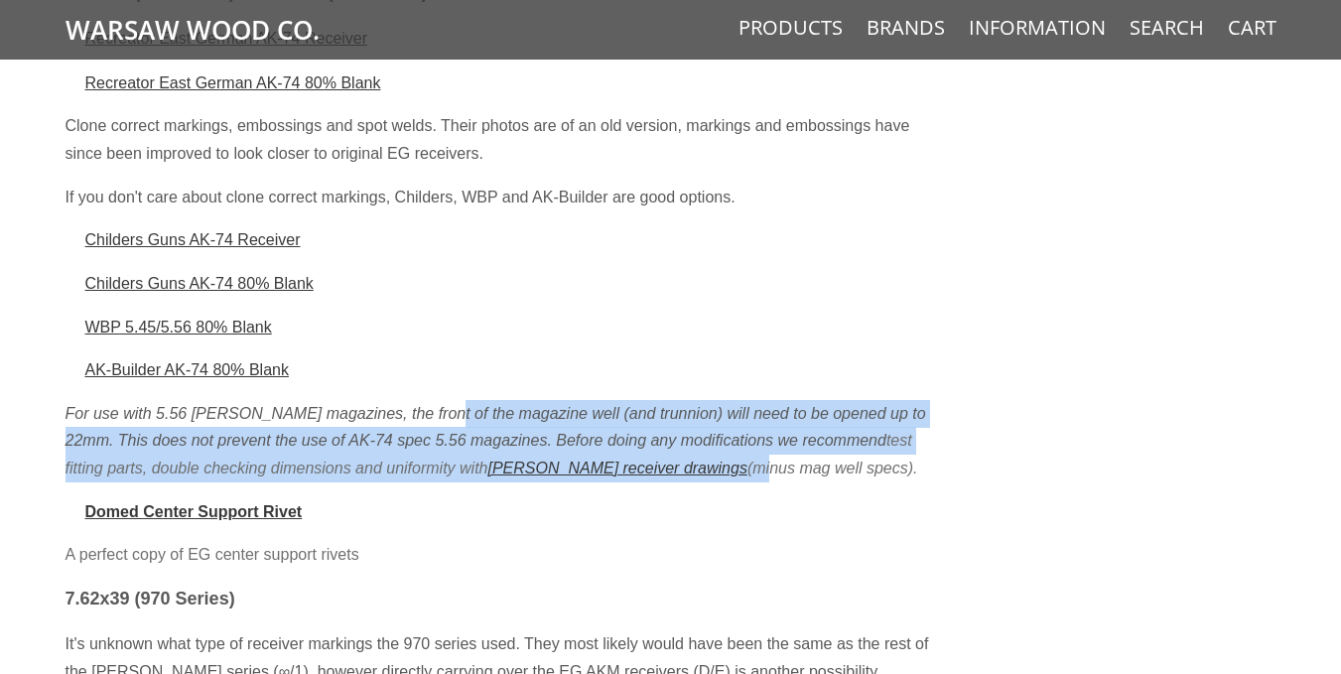
drag, startPoint x: 426, startPoint y: 386, endPoint x: 687, endPoint y: 437, distance: 266.0
click at [687, 437] on span "For use with 5.56 [PERSON_NAME] magazines, the front of the magazine well (and …" at bounding box center [496, 440] width 861 height 71
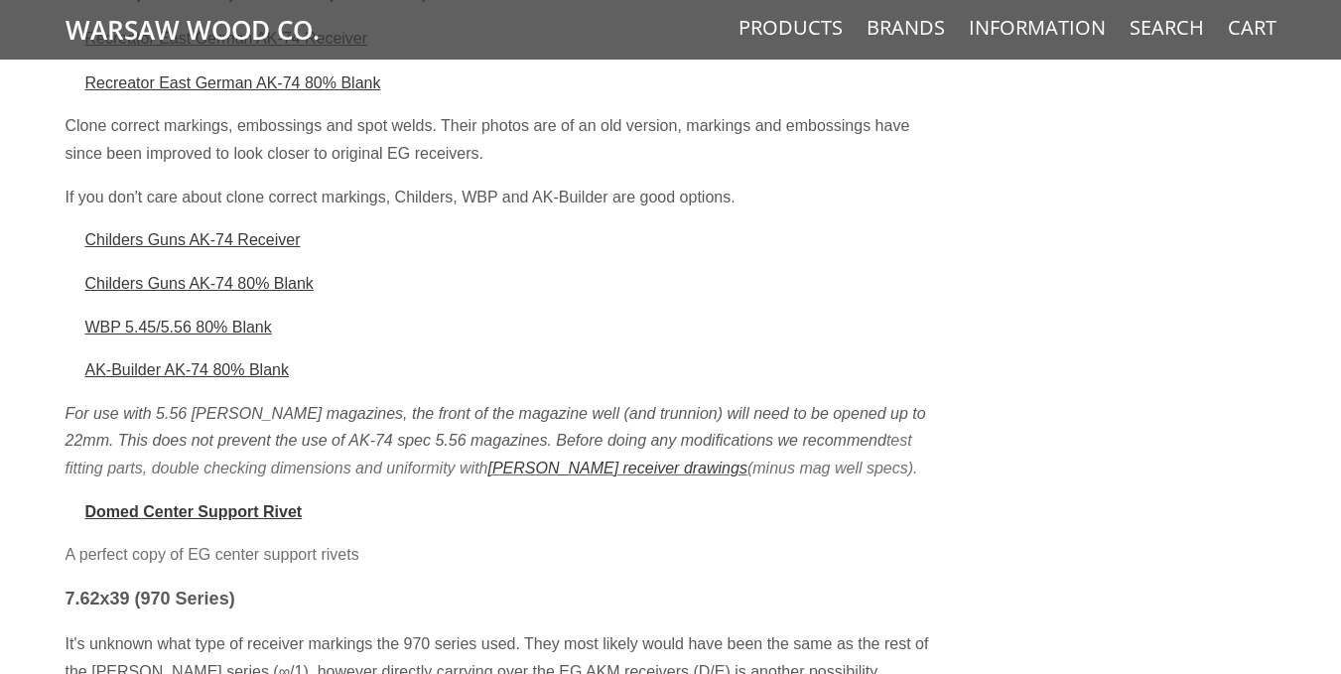
click at [711, 439] on span "For use with 5.56 [PERSON_NAME] magazines, the front of the magazine well (and …" at bounding box center [496, 440] width 861 height 71
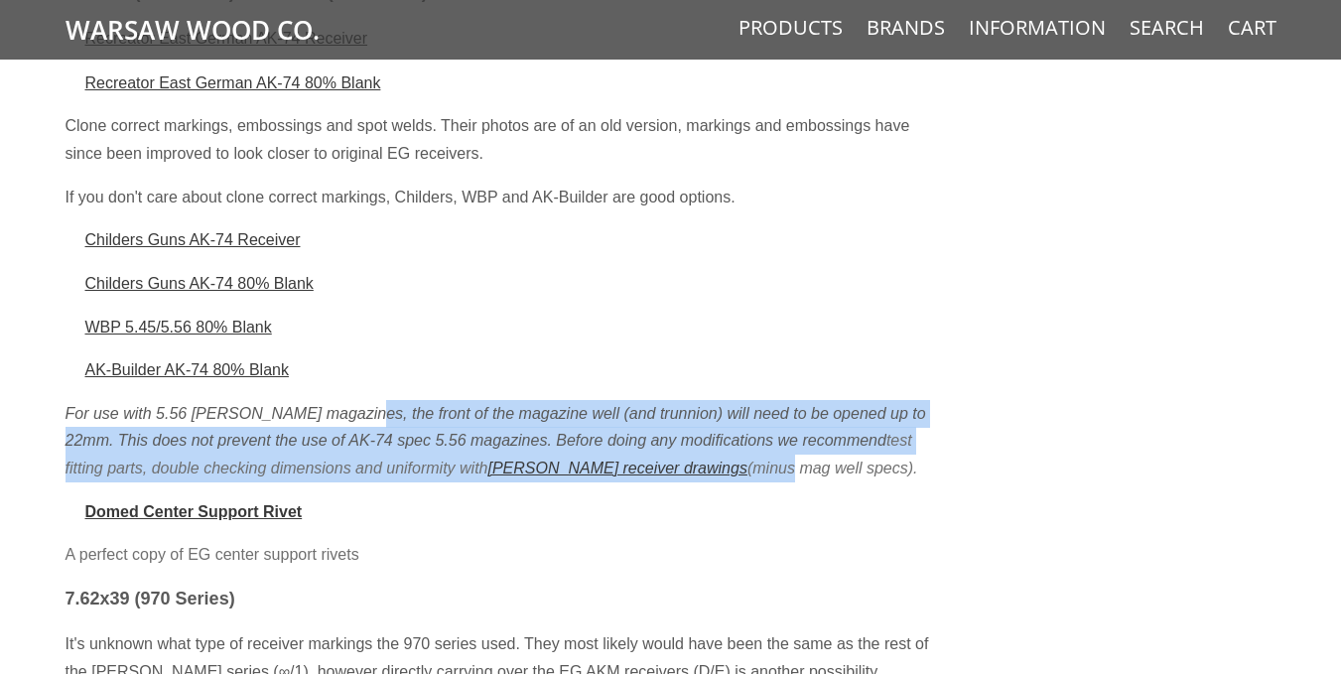
drag, startPoint x: 711, startPoint y: 439, endPoint x: 349, endPoint y: 373, distance: 367.3
click at [349, 400] on p "For use with 5.56 [PERSON_NAME] magazines, the front of the magazine well (and …" at bounding box center [500, 441] width 869 height 82
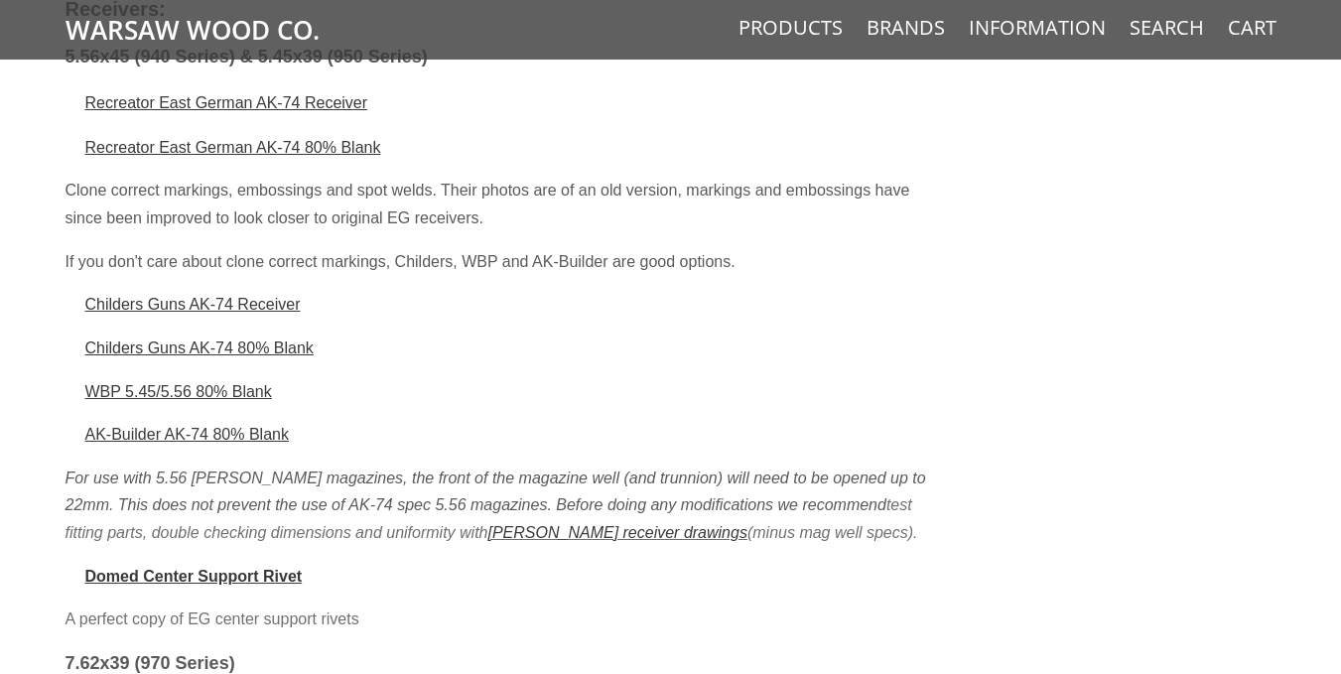
scroll to position [4865, 0]
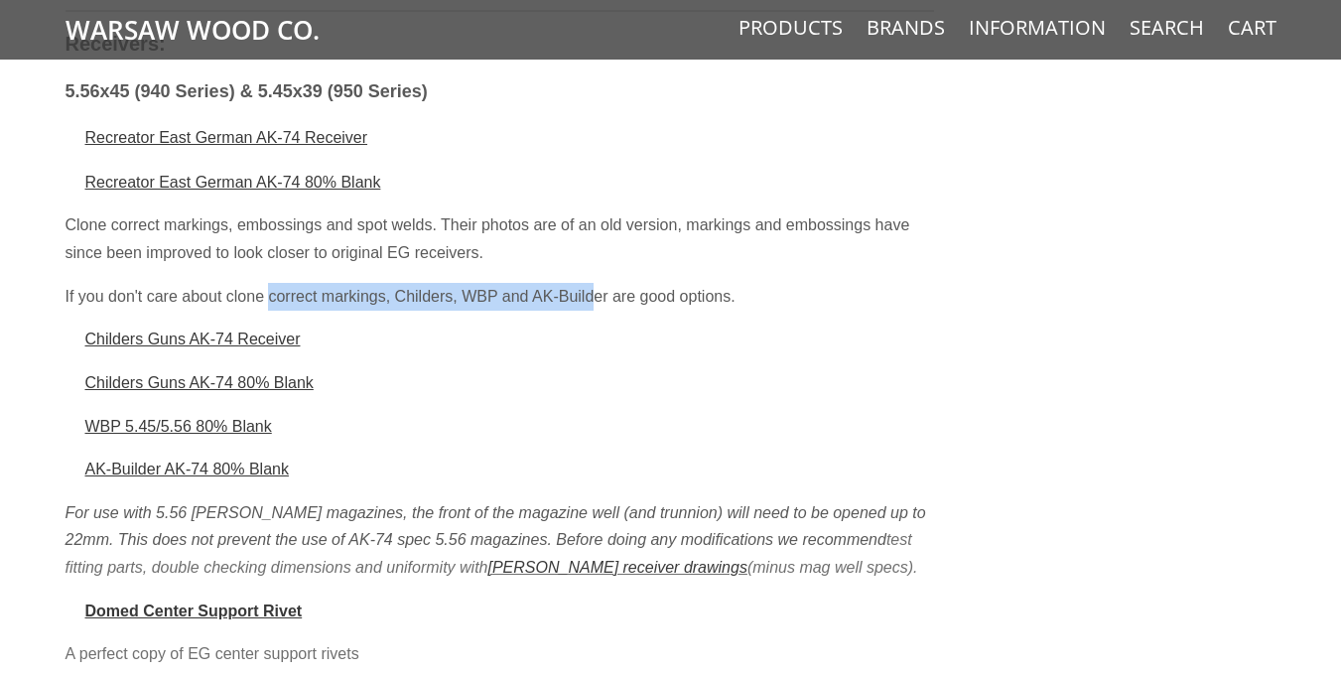
drag, startPoint x: 271, startPoint y: 260, endPoint x: 591, endPoint y: 271, distance: 319.9
click at [591, 288] on span "If you don't care about clone correct markings, Childers, WBP and AK-Builder ar…" at bounding box center [401, 296] width 670 height 17
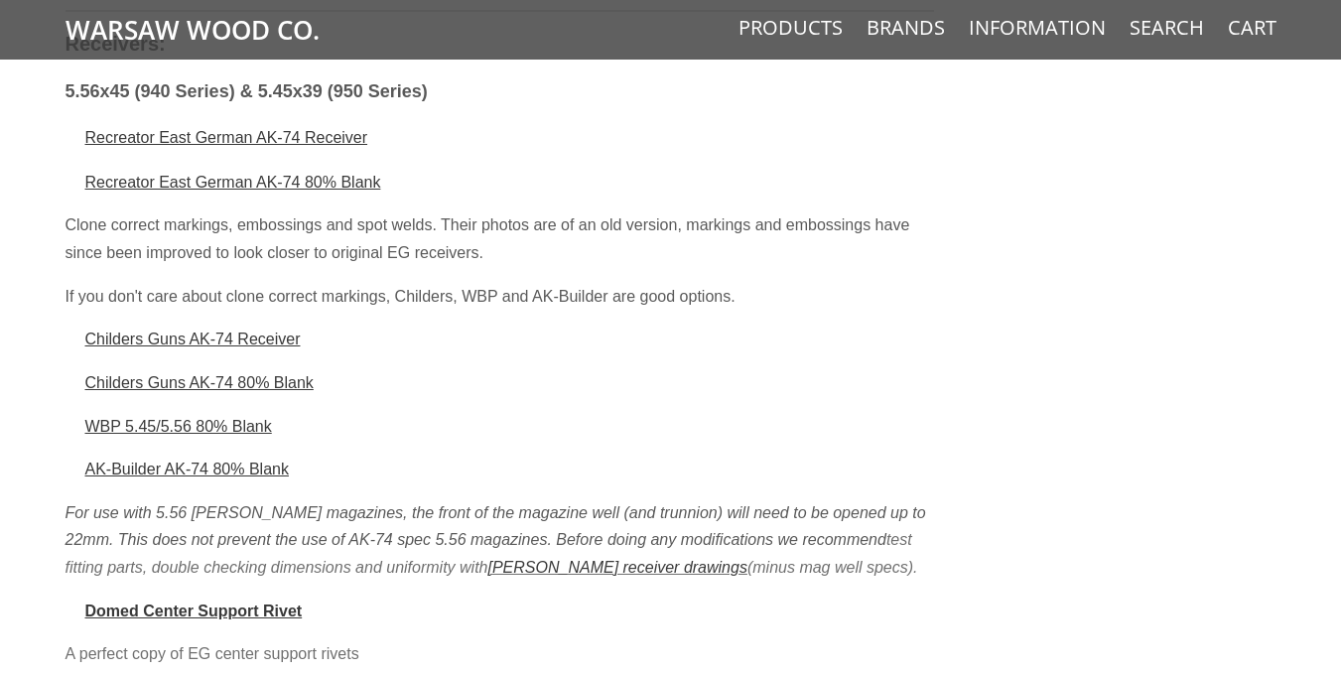
click at [601, 288] on span "If you don't care about clone correct markings, Childers, WBP and AK-Builder ar…" at bounding box center [401, 296] width 670 height 17
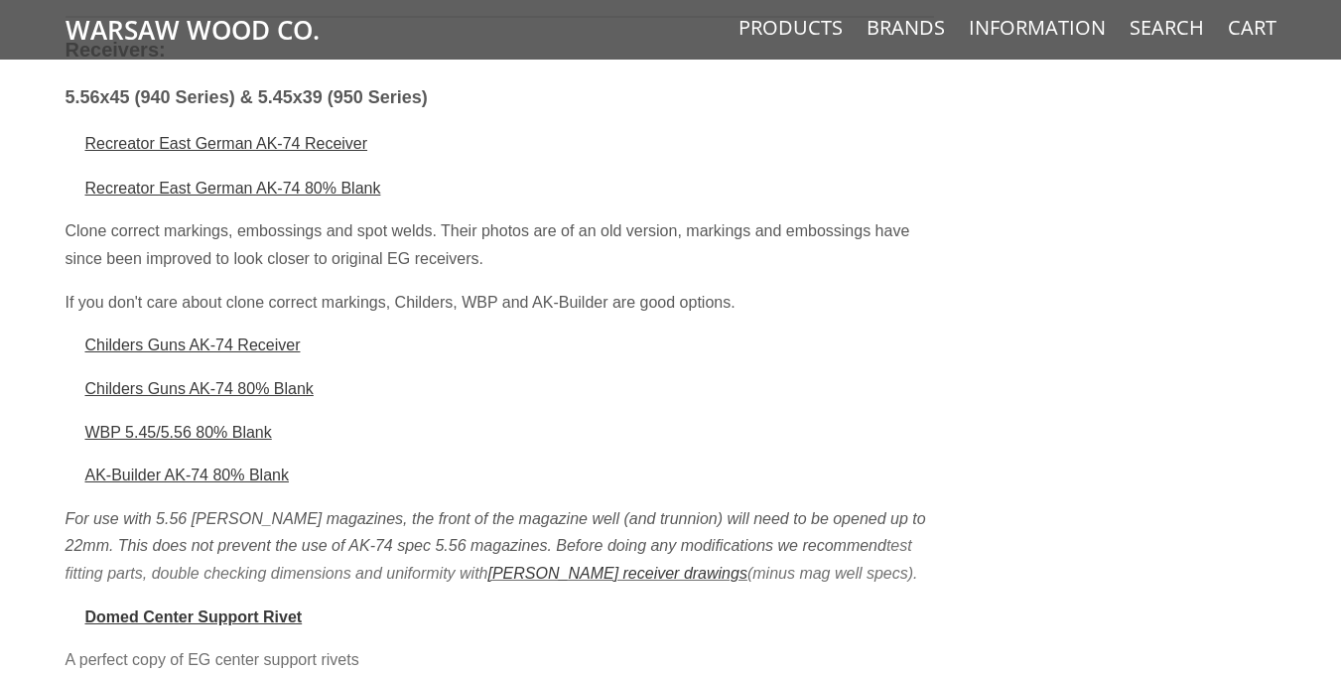
scroll to position [4766, 0]
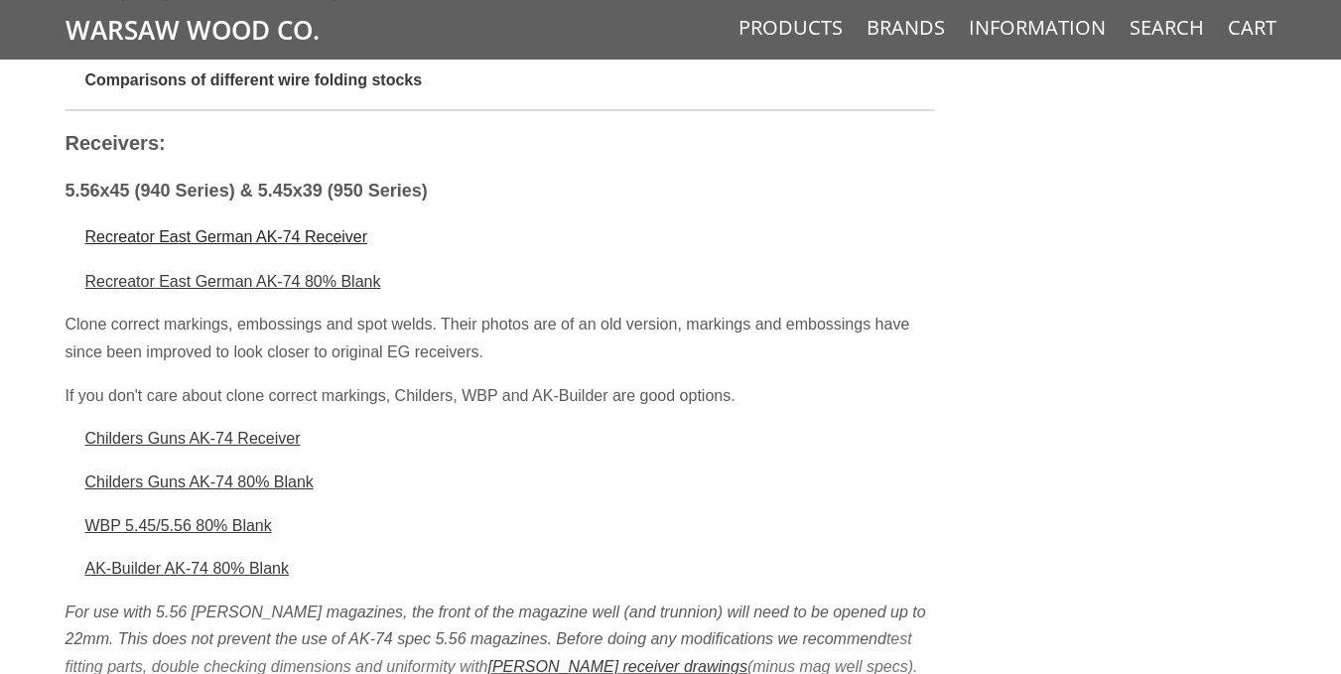
click at [248, 228] on u "Recreator East German AK-74 Receiver" at bounding box center [226, 236] width 283 height 17
